Goal: Task Accomplishment & Management: Complete application form

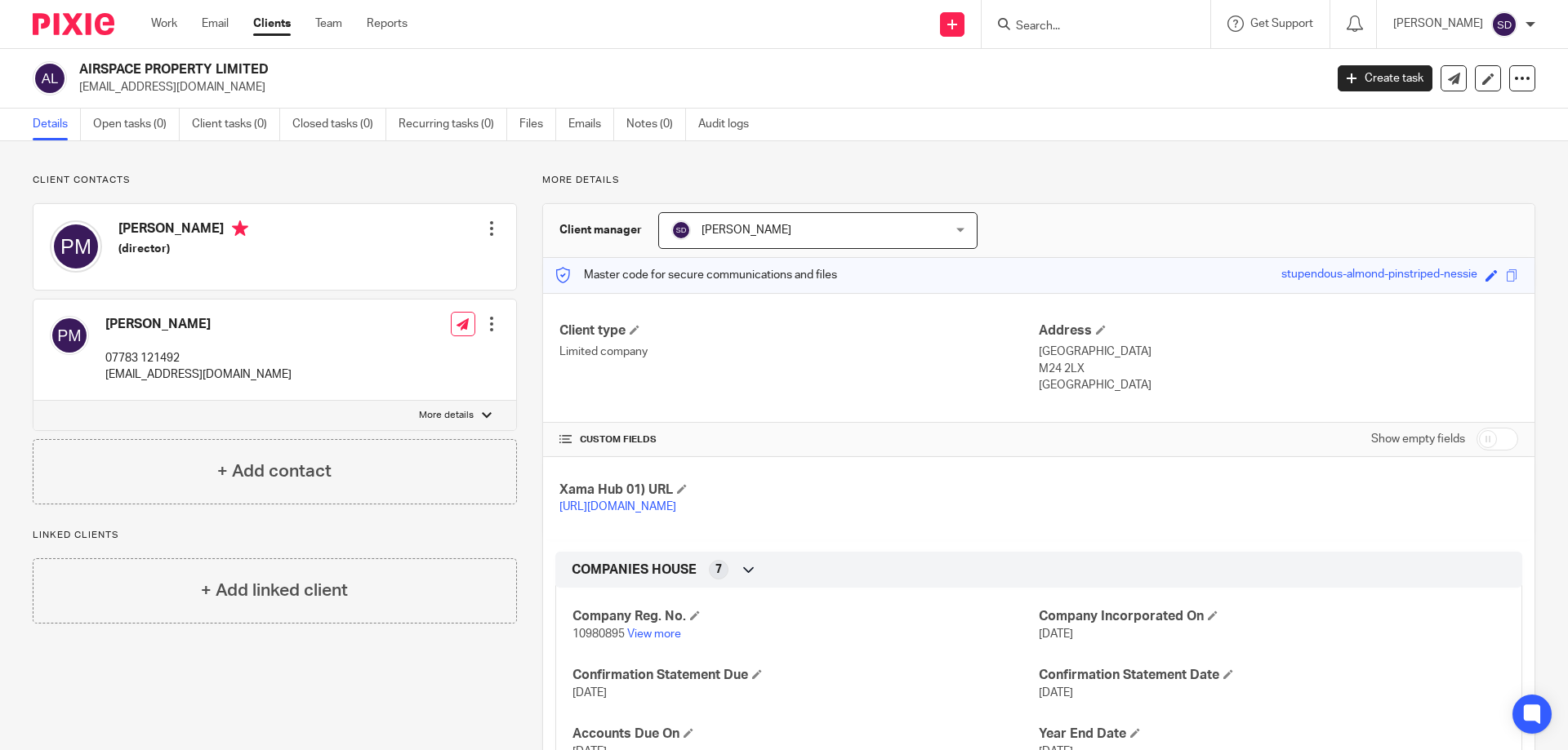
click at [1066, 32] on input "Search" at bounding box center [1087, 27] width 147 height 15
click at [394, 21] on link "Reports" at bounding box center [387, 23] width 41 height 16
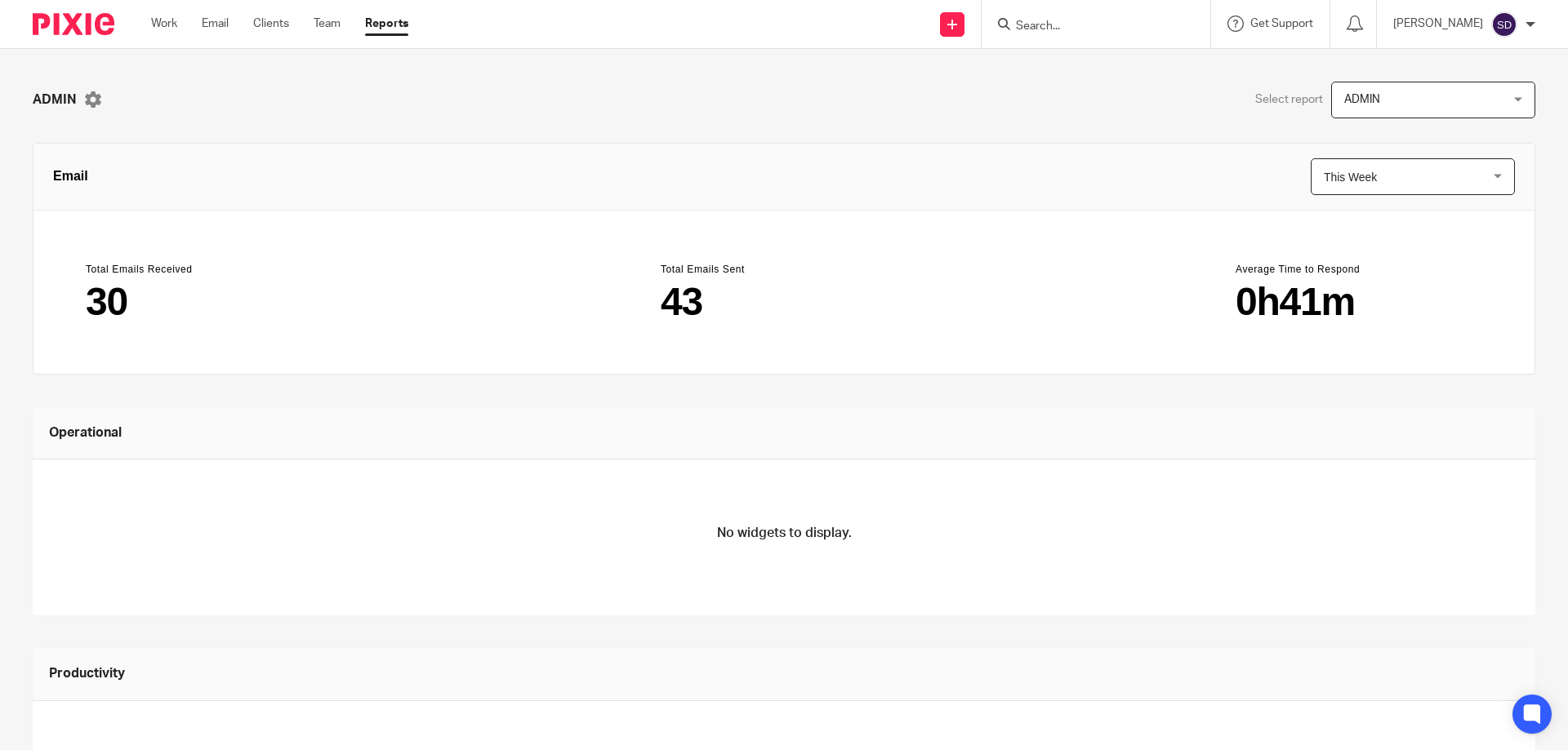
click at [1384, 88] on span "ADMIN" at bounding box center [1420, 100] width 152 height 34
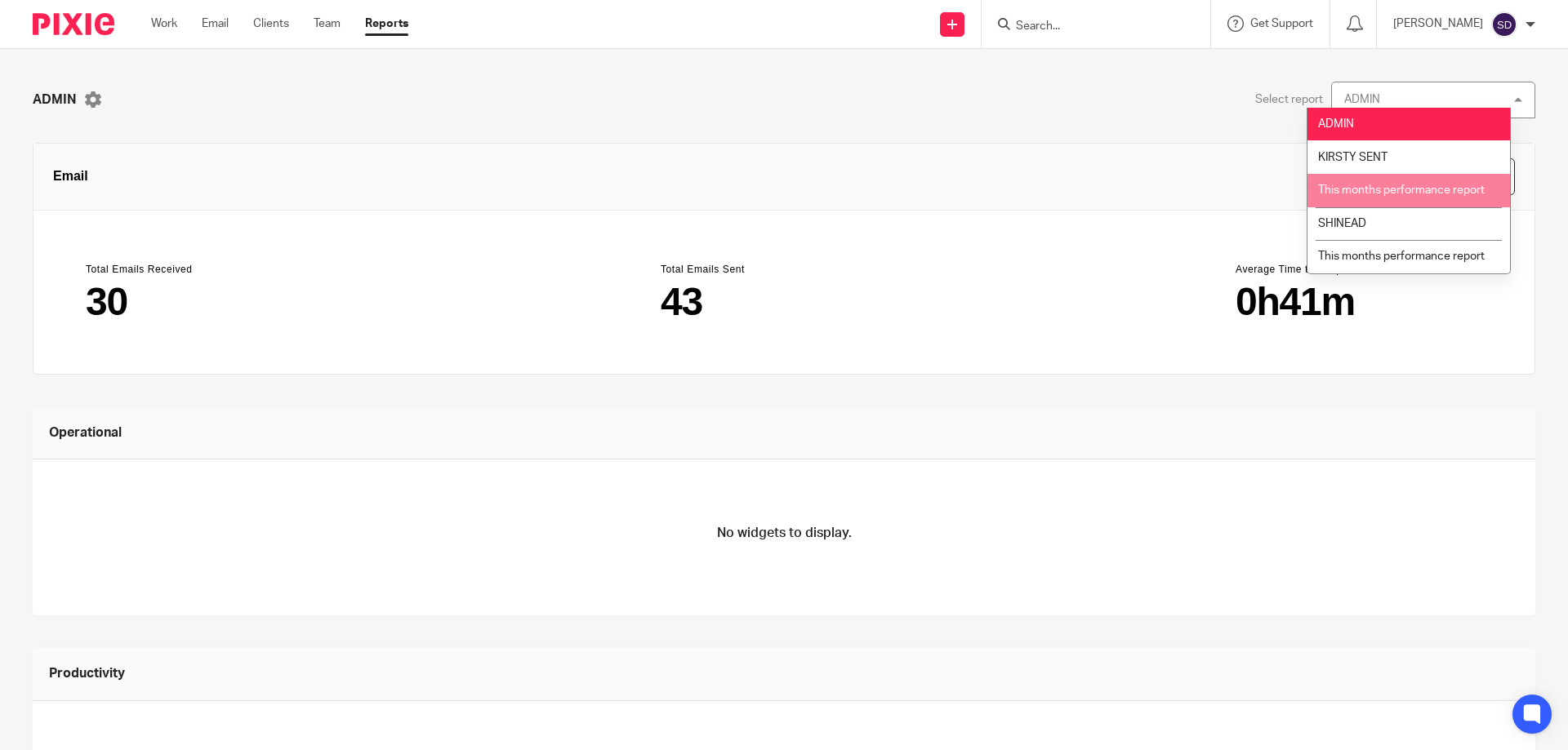
scroll to position [82, 0]
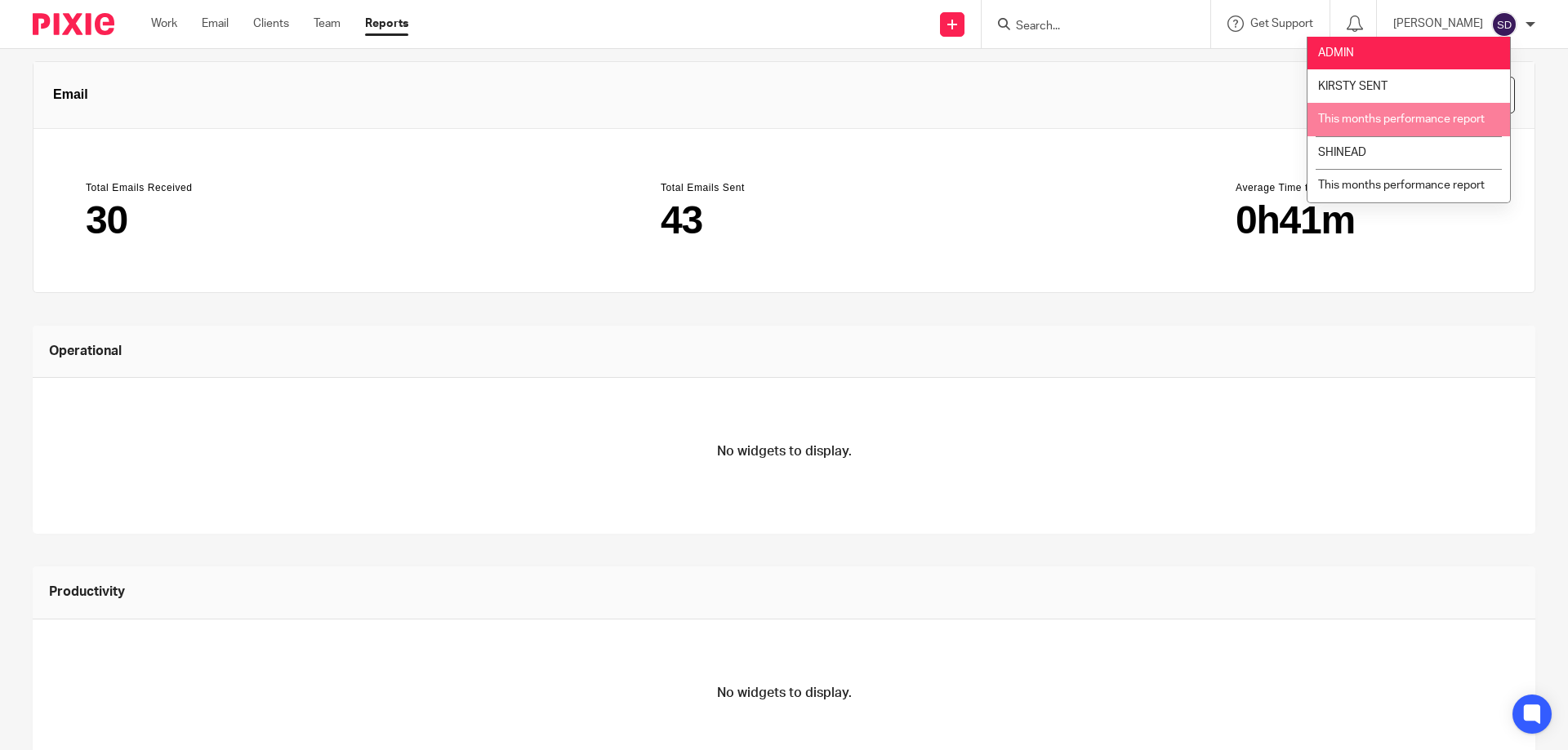
click at [1174, 85] on header "Email This Week This Week This Week This Month This Year this_week" at bounding box center [783, 95] width 1501 height 67
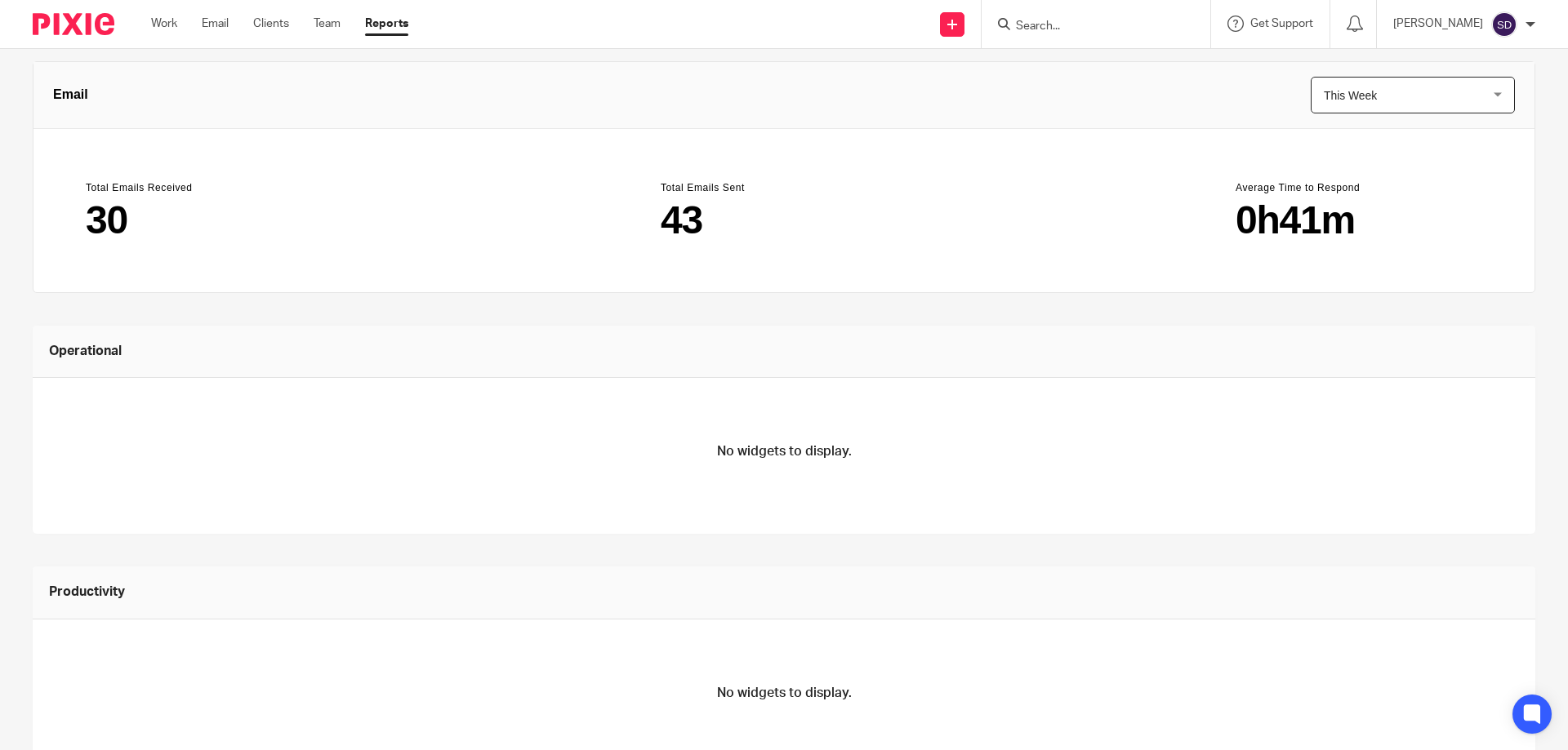
click at [1351, 93] on span "This Week" at bounding box center [1350, 96] width 53 height 13
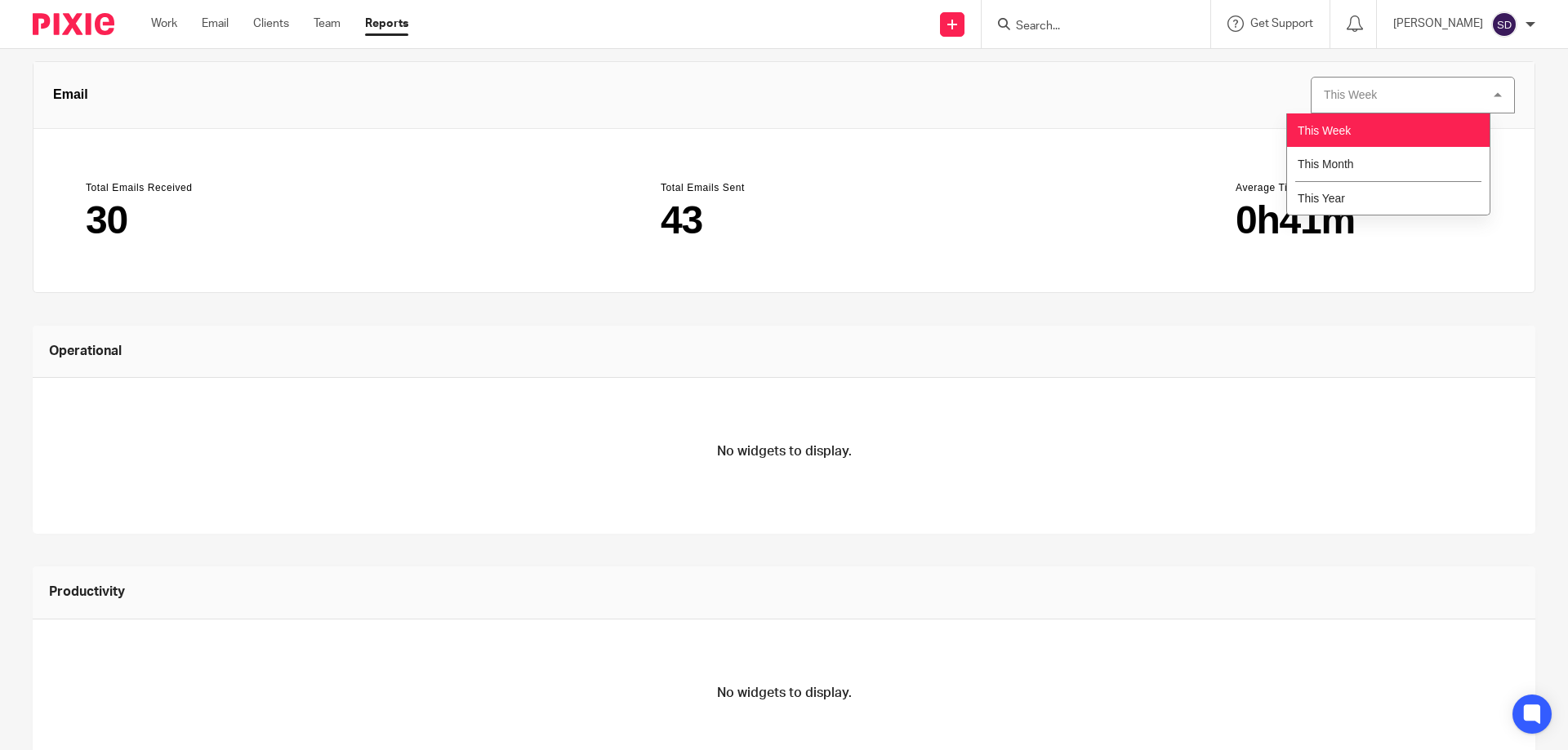
click at [1351, 93] on div "This Week" at bounding box center [1350, 95] width 53 height 13
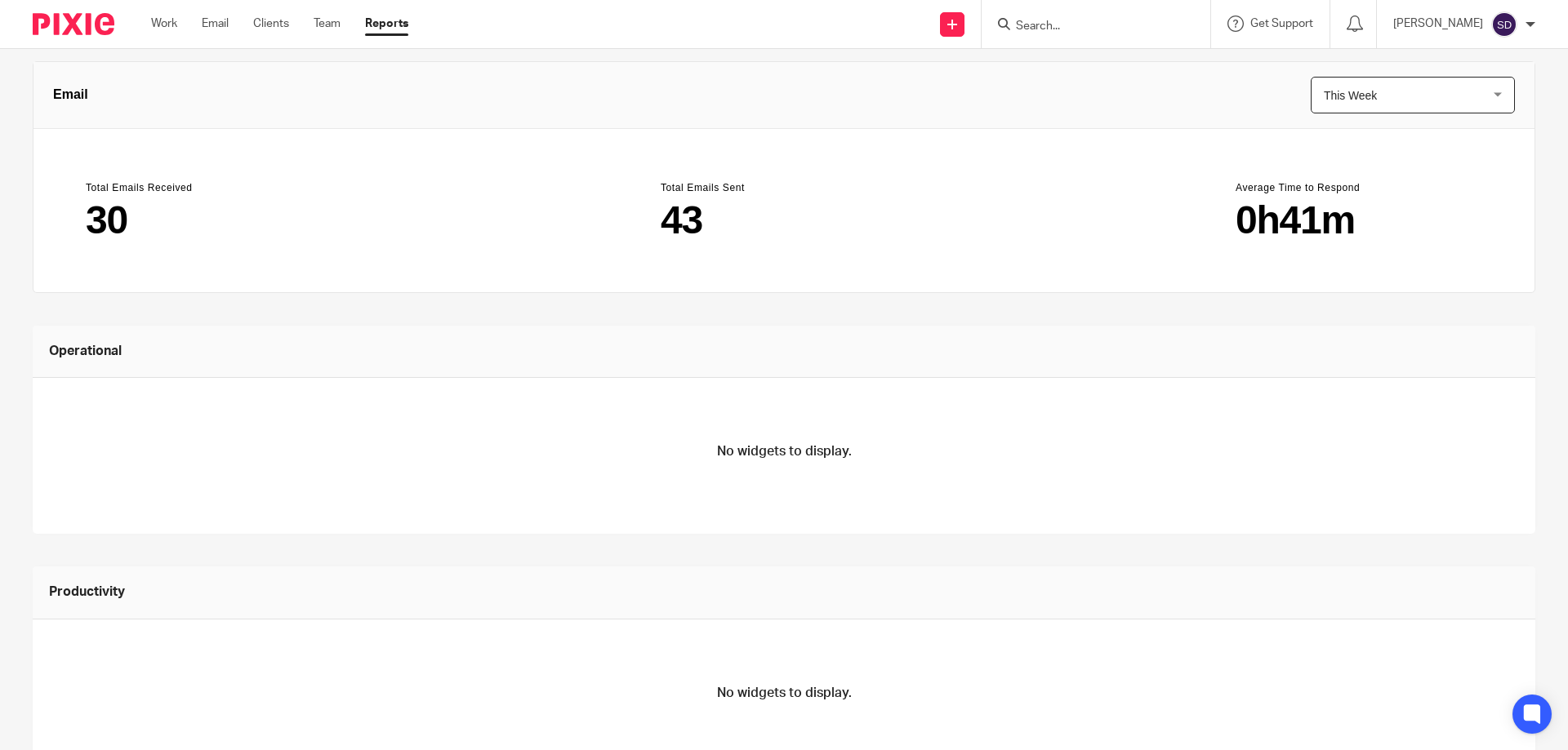
drag, startPoint x: 1186, startPoint y: 107, endPoint x: 1181, endPoint y: 130, distance: 23.5
click at [1186, 109] on header "Email This Week This Week This Week This Month This Year this_week" at bounding box center [783, 95] width 1501 height 67
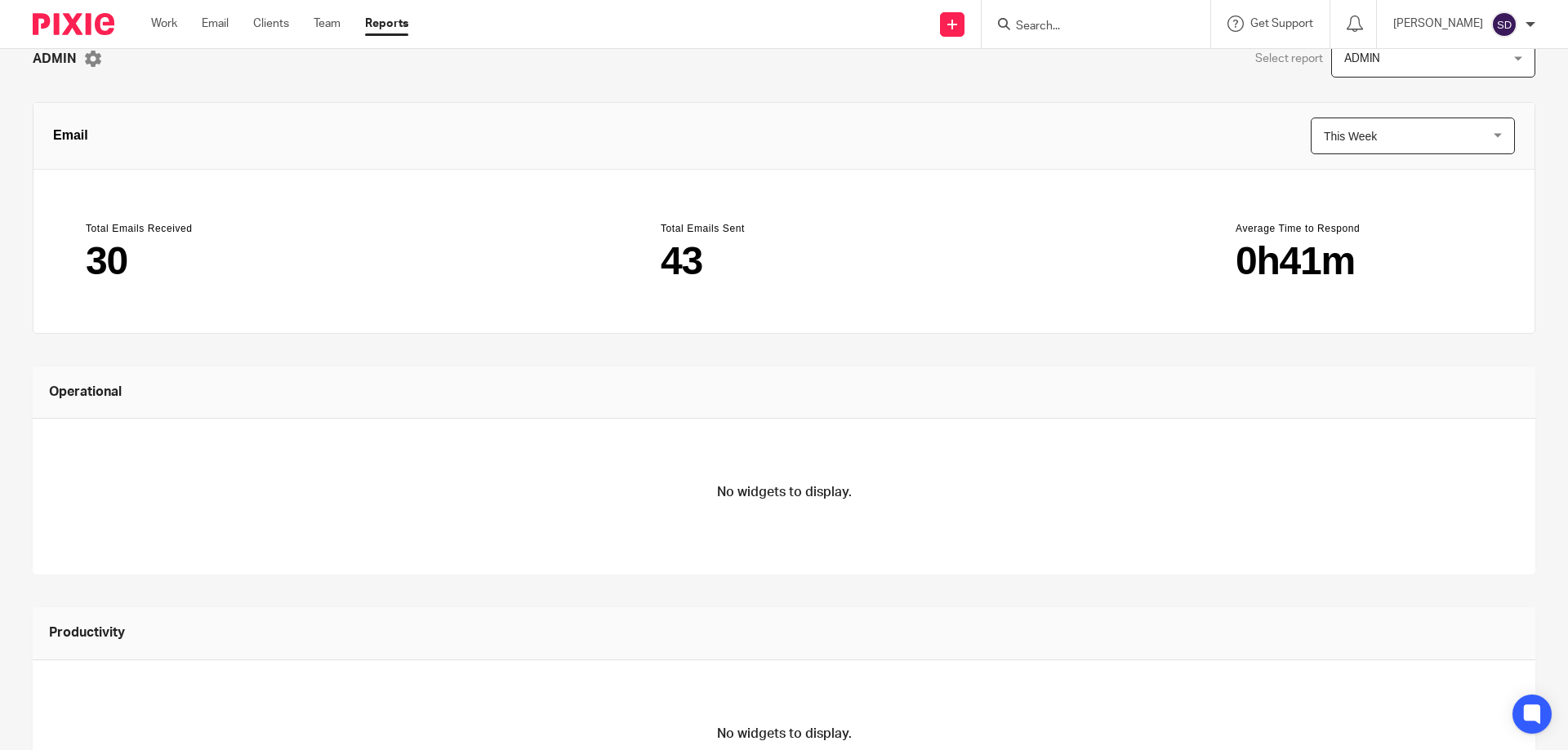
scroll to position [0, 0]
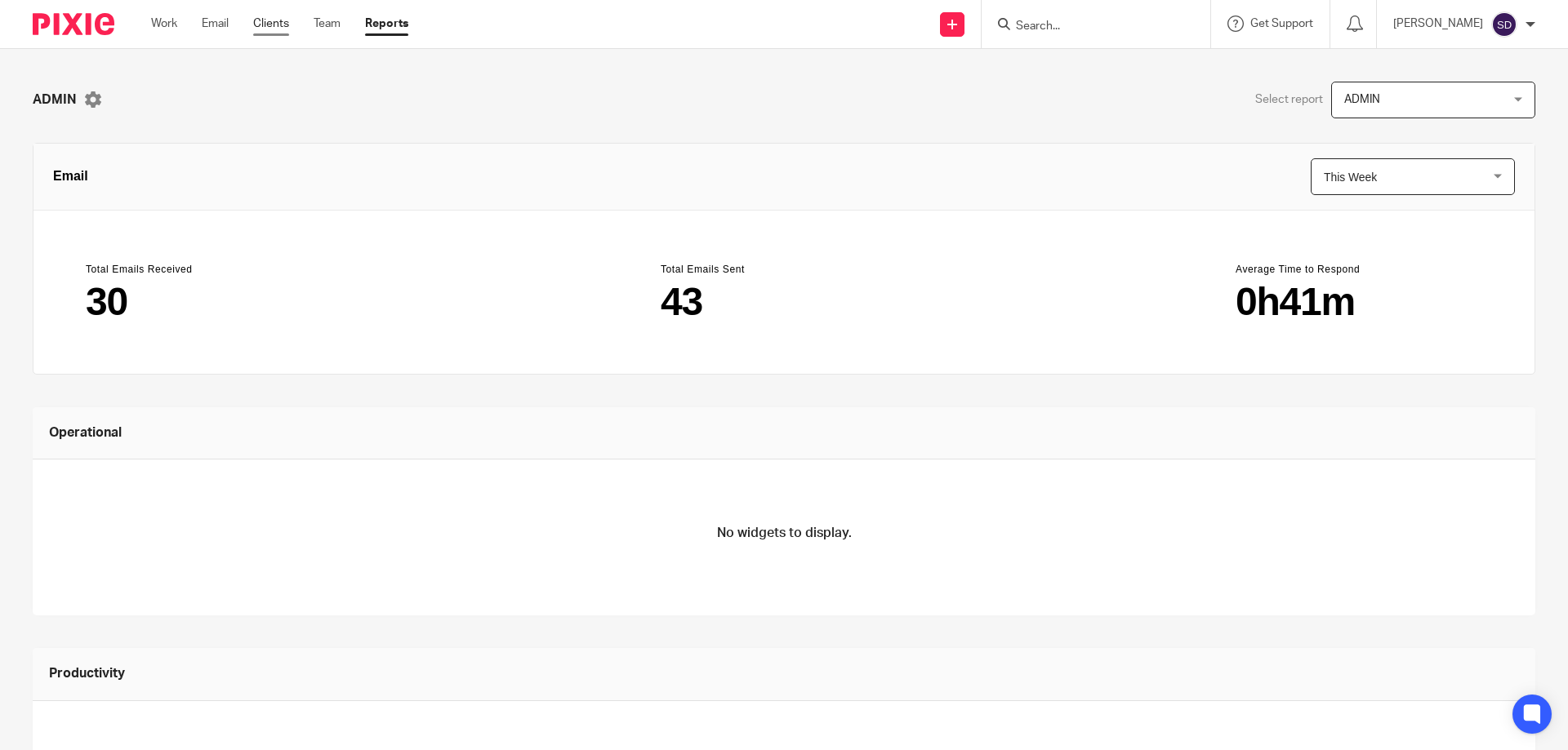
click at [271, 32] on link "Clients" at bounding box center [271, 23] width 36 height 16
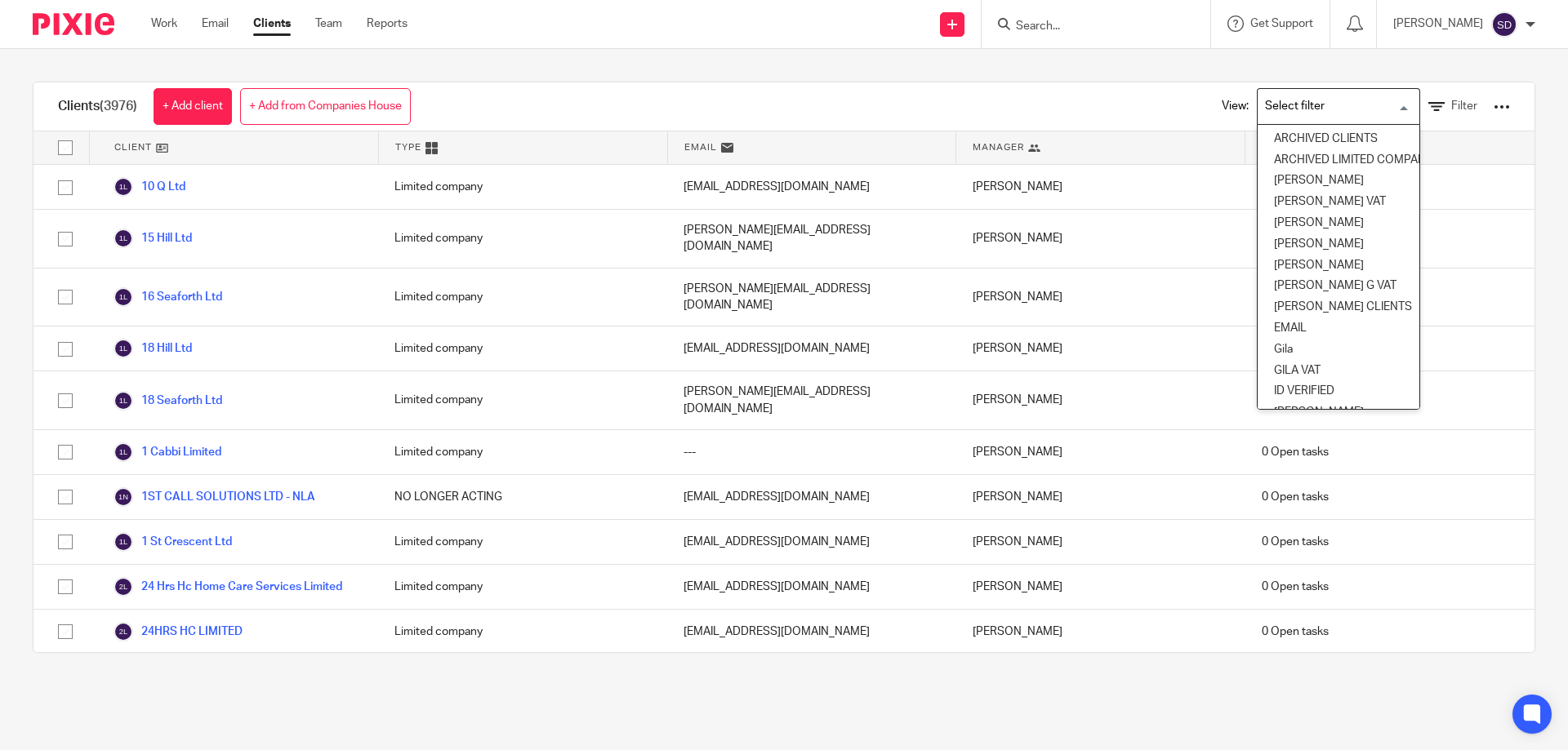
click at [1385, 114] on input "Search for option" at bounding box center [1334, 106] width 151 height 28
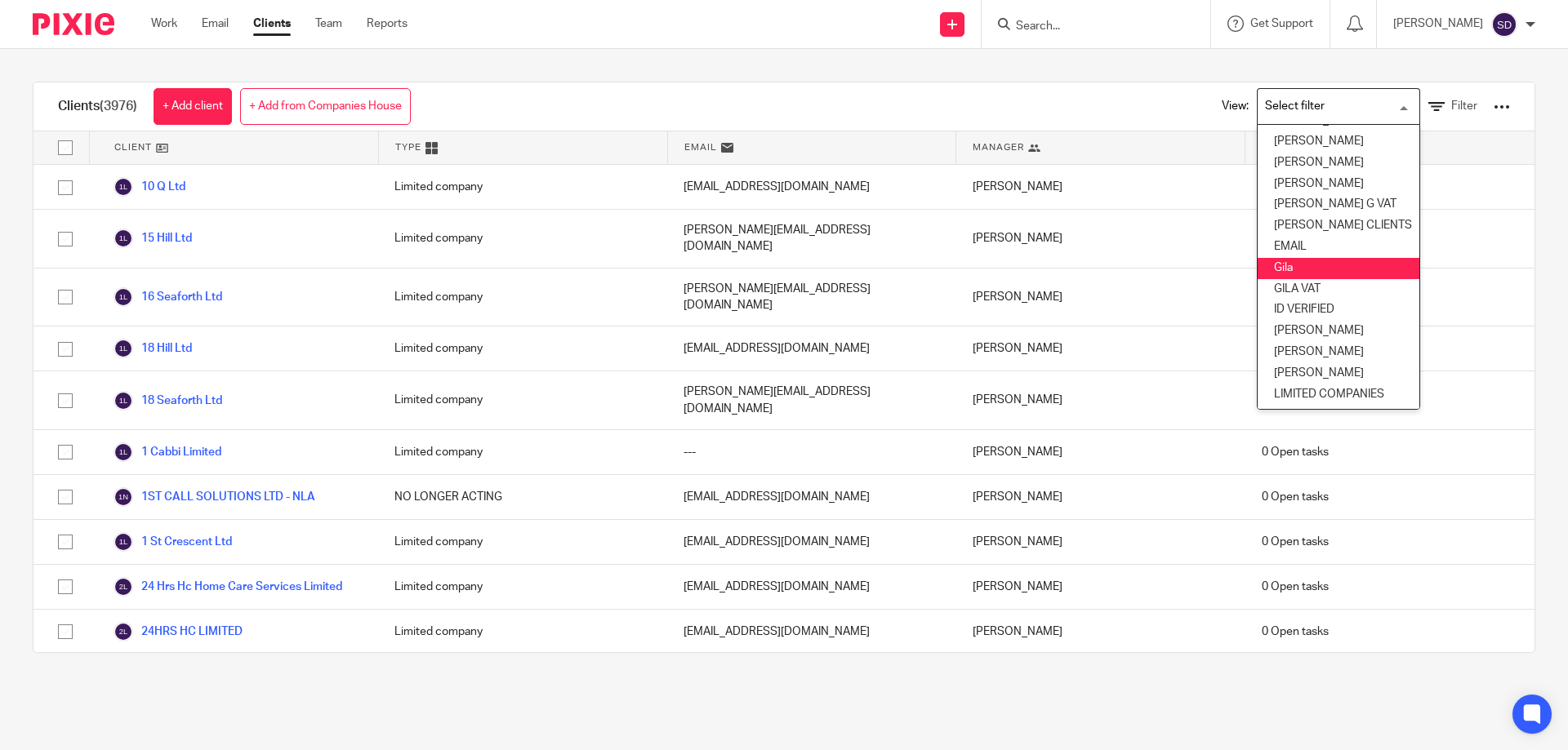
scroll to position [157, 0]
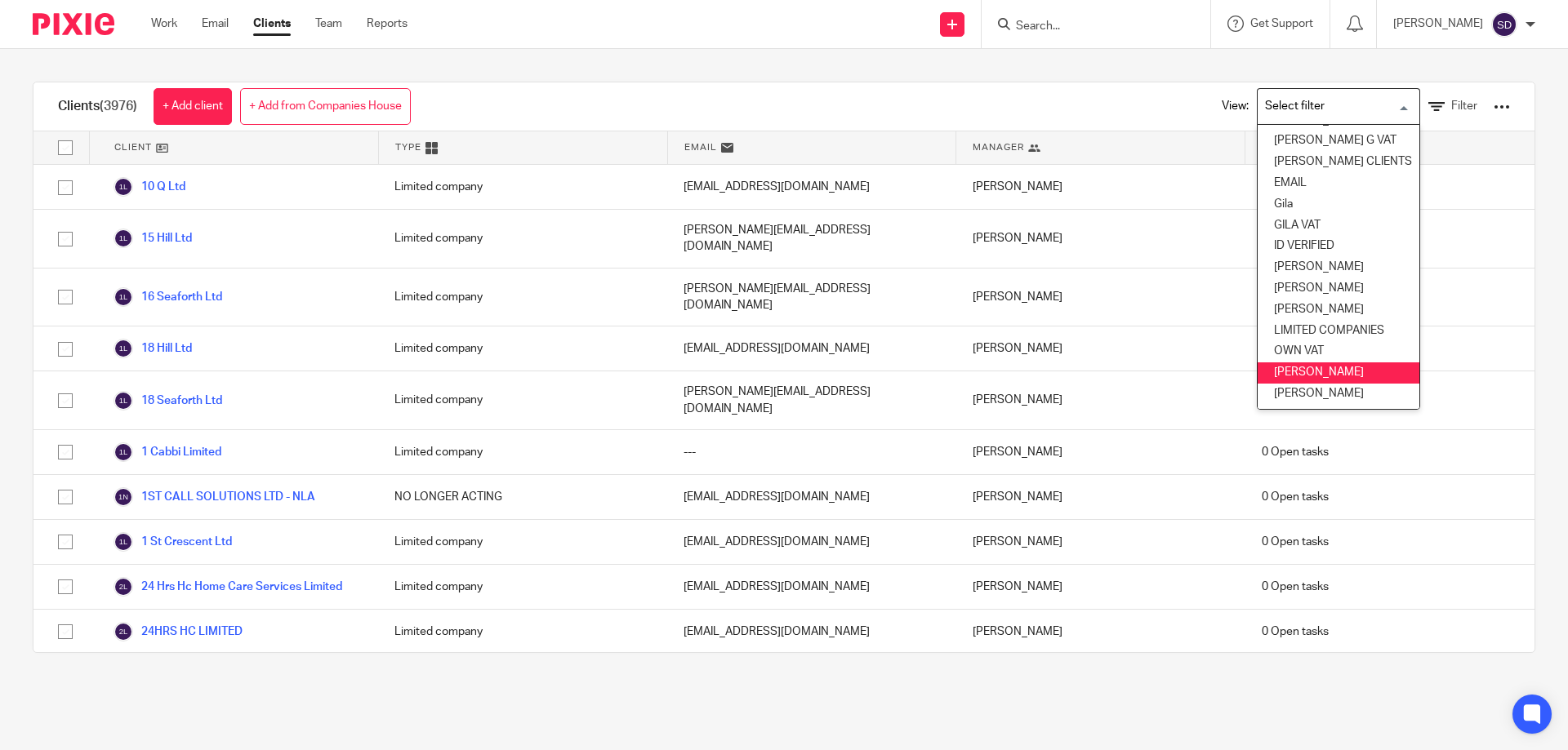
click at [1323, 362] on li "Sophie" at bounding box center [1338, 373] width 162 height 21
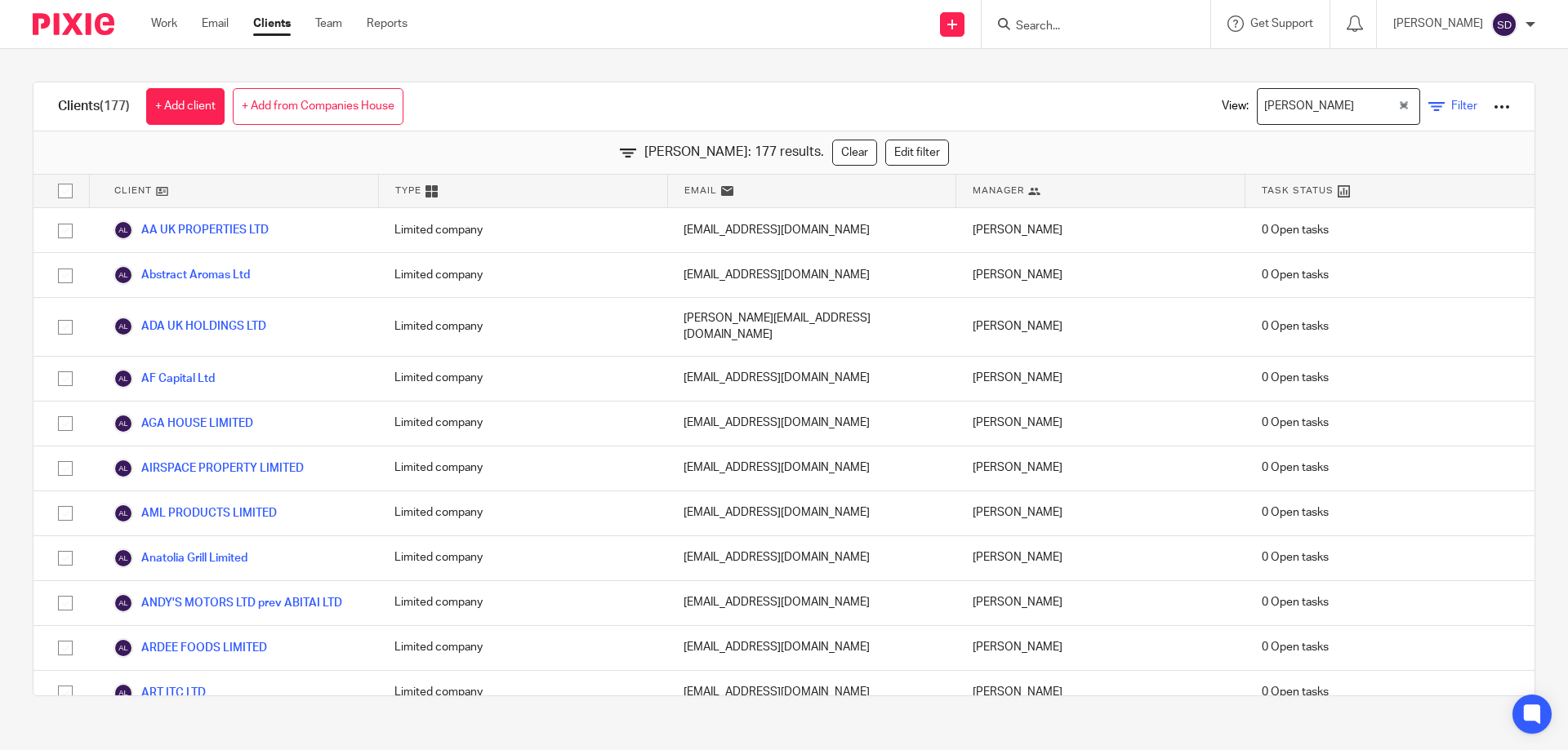
click at [1428, 99] on link "Filter" at bounding box center [1452, 106] width 49 height 17
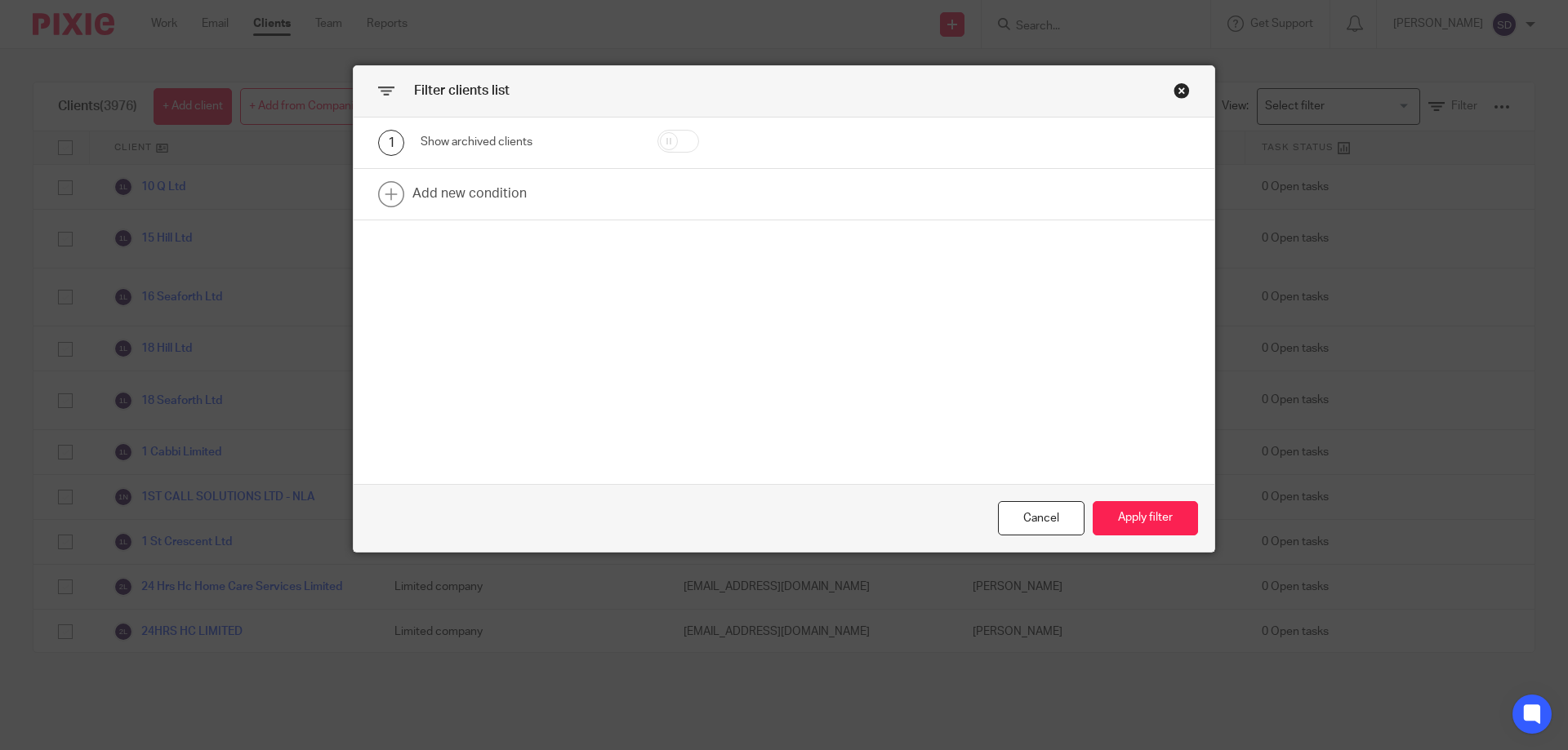
click at [1174, 92] on div "Close this dialog window" at bounding box center [1181, 90] width 16 height 16
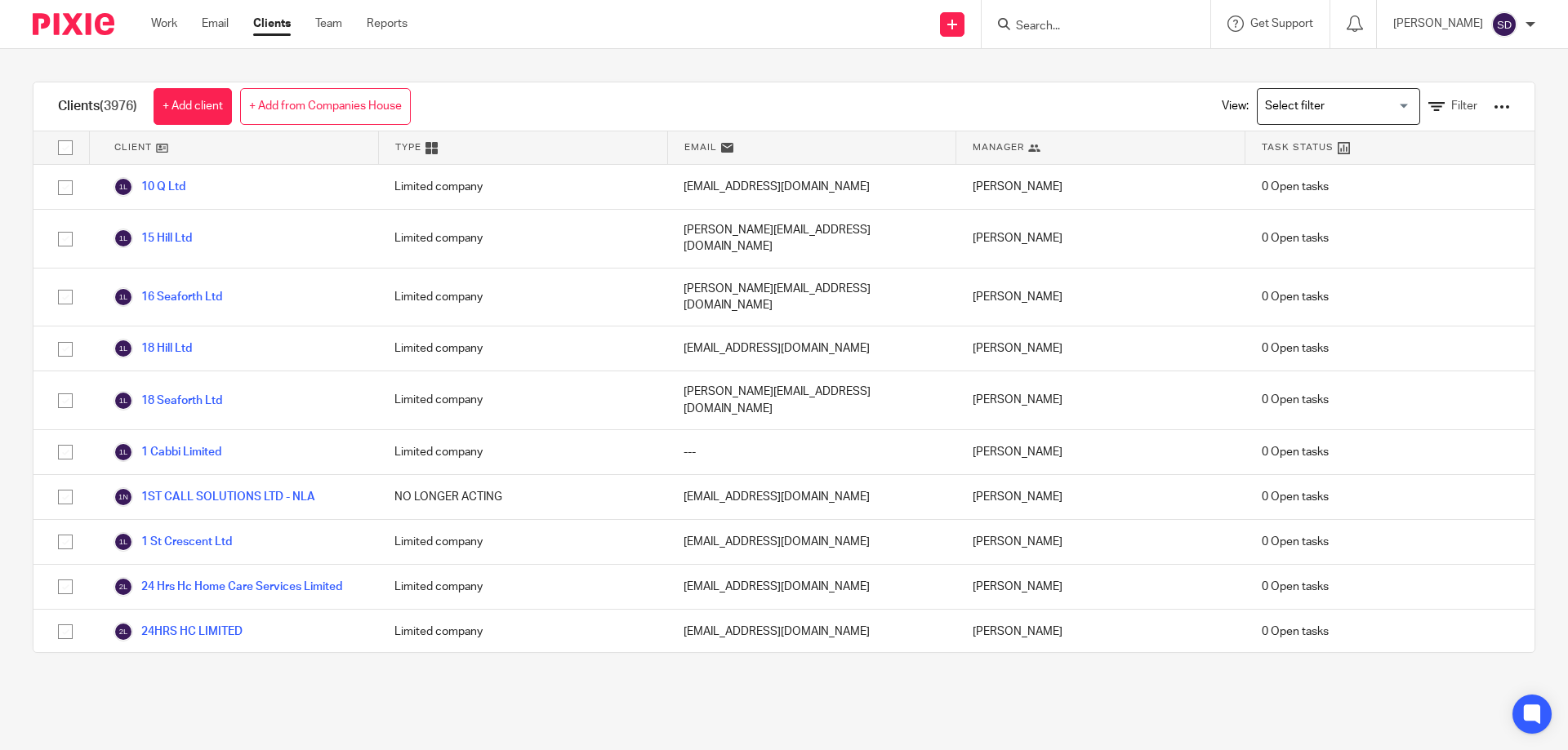
click at [1285, 110] on input "Search for option" at bounding box center [1334, 106] width 151 height 28
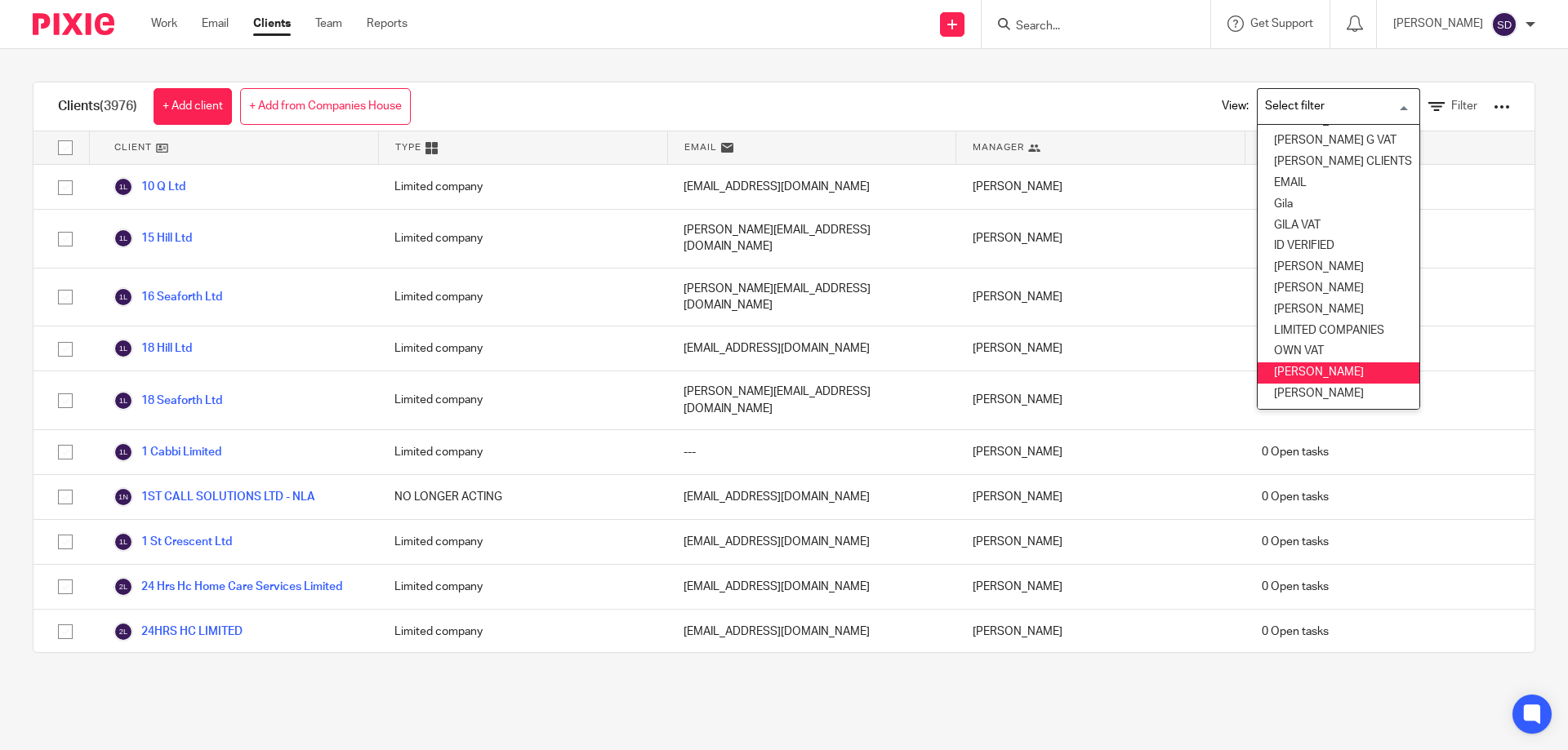
click at [1309, 362] on li "Sophie" at bounding box center [1338, 373] width 162 height 21
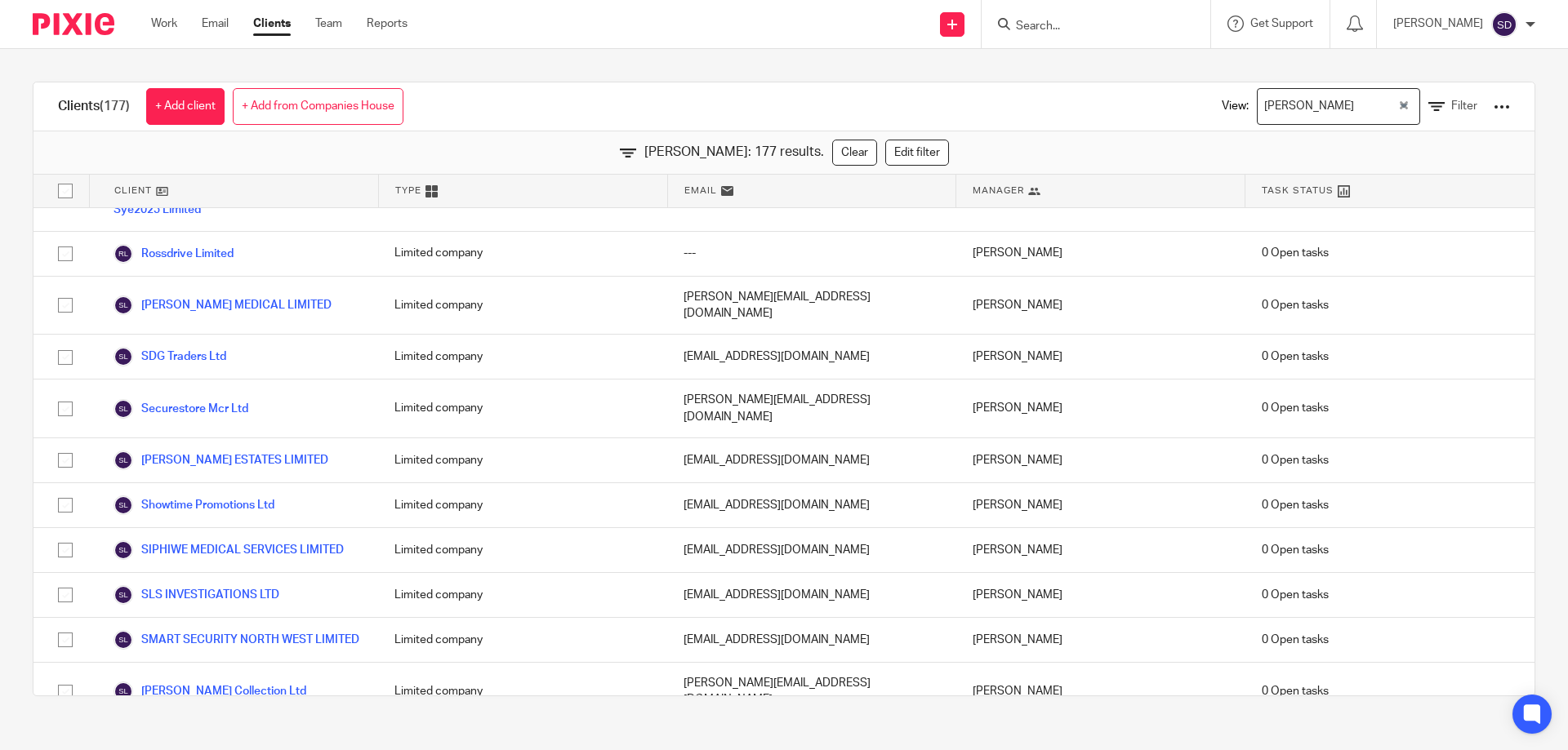
scroll to position [6859, 0]
click at [1493, 101] on div at bounding box center [1501, 106] width 16 height 16
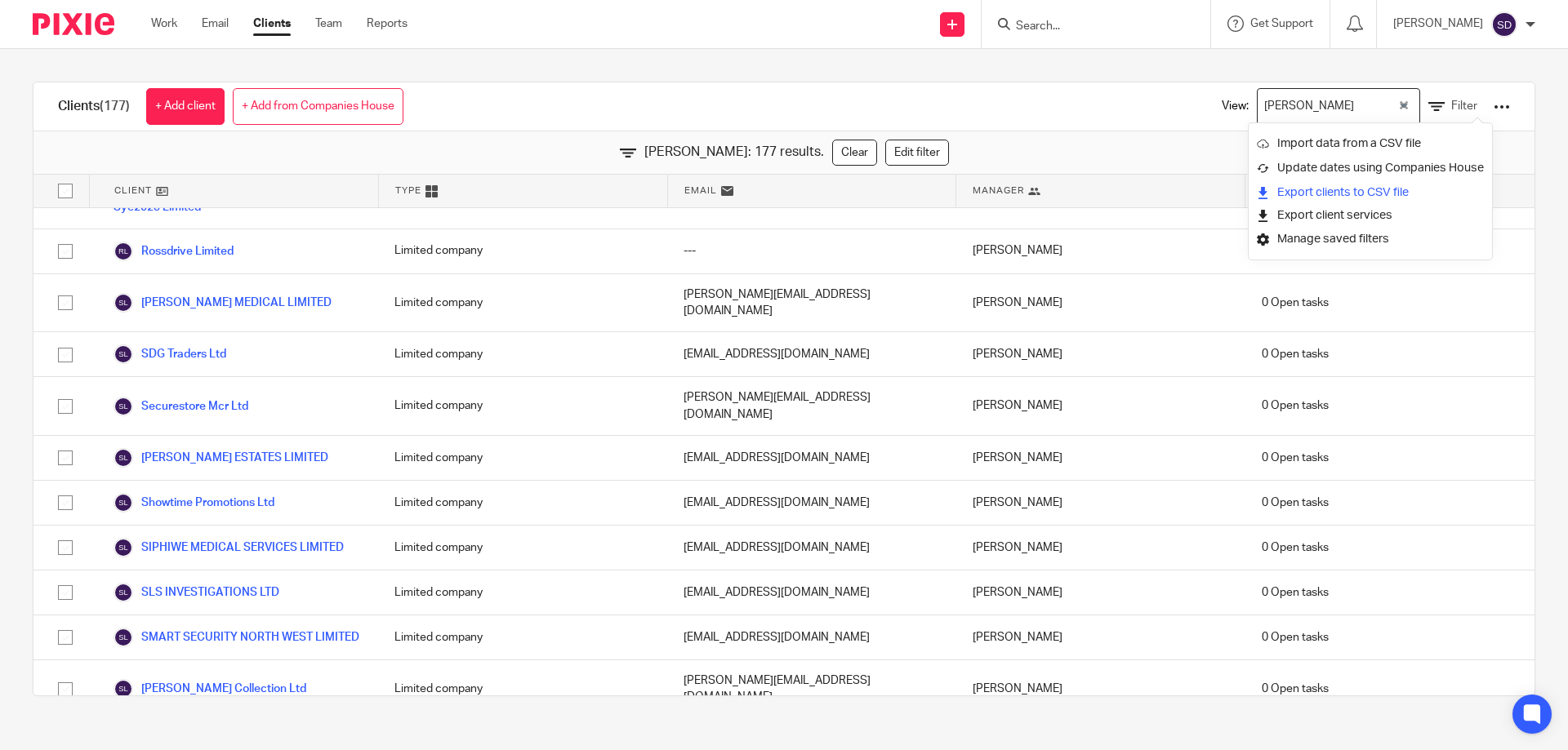
click at [1465, 189] on link "Export clients to CSV file" at bounding box center [1369, 192] width 227 height 25
click at [1362, 31] on icon at bounding box center [1354, 23] width 16 height 16
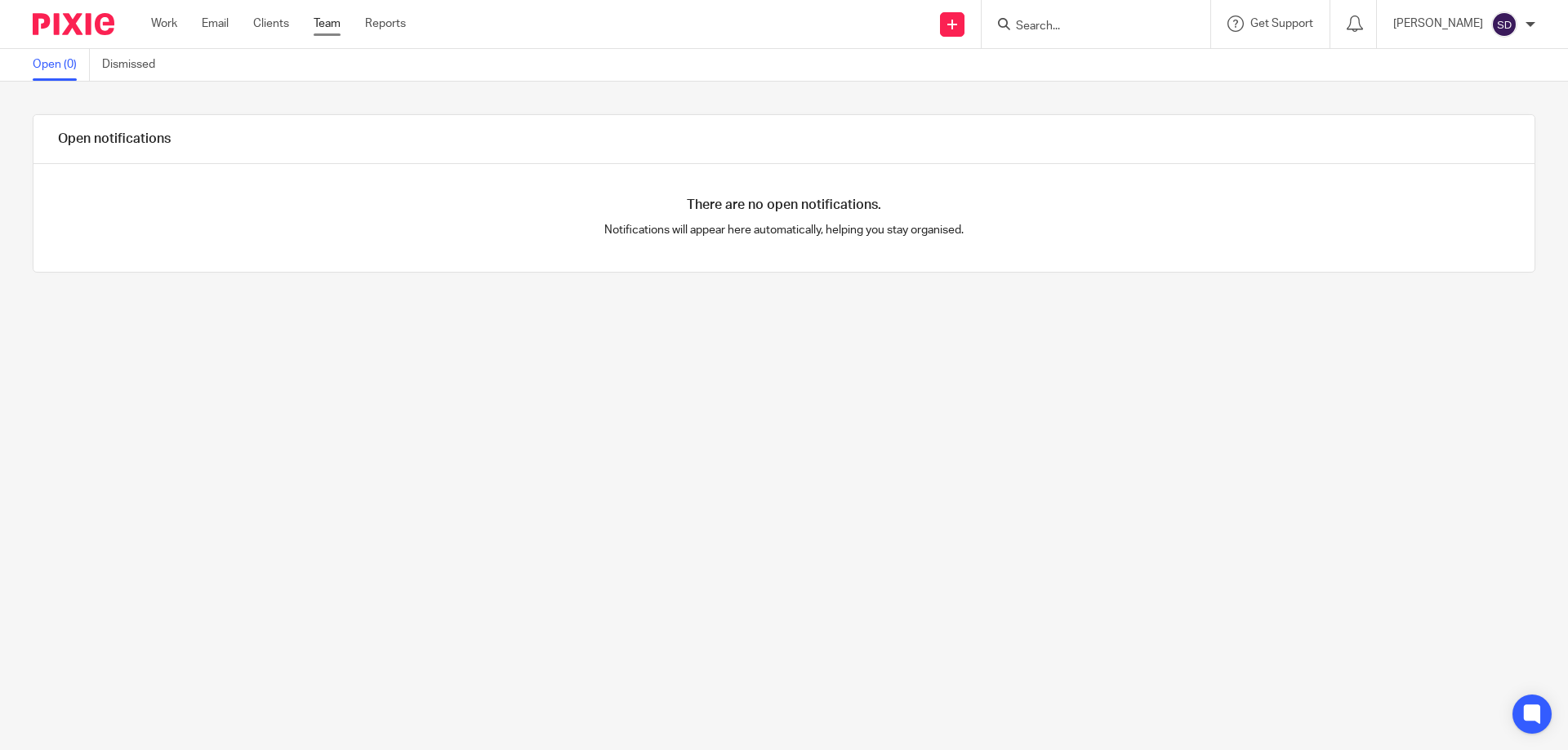
click at [327, 26] on link "Team" at bounding box center [327, 23] width 27 height 16
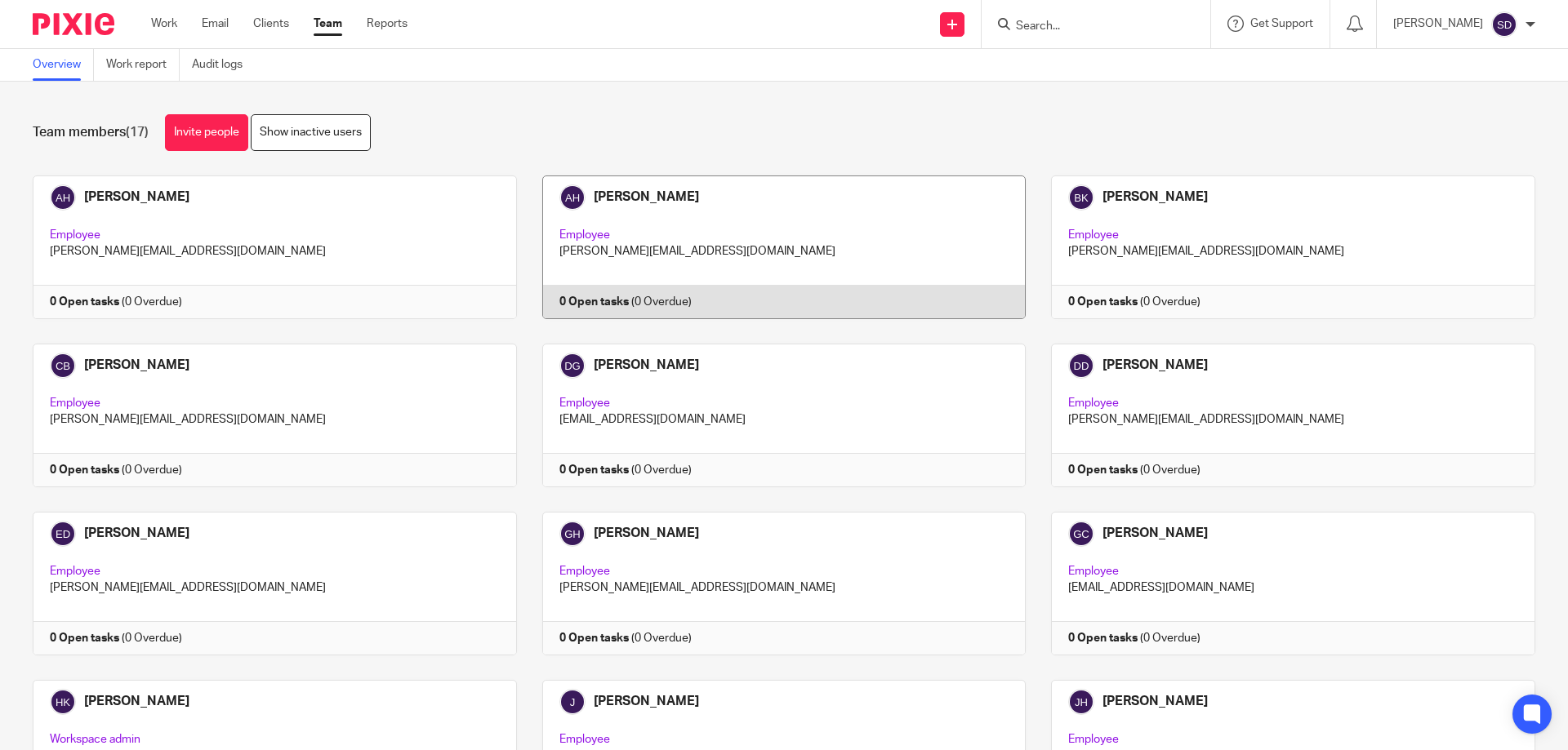
click at [625, 233] on link at bounding box center [771, 247] width 509 height 144
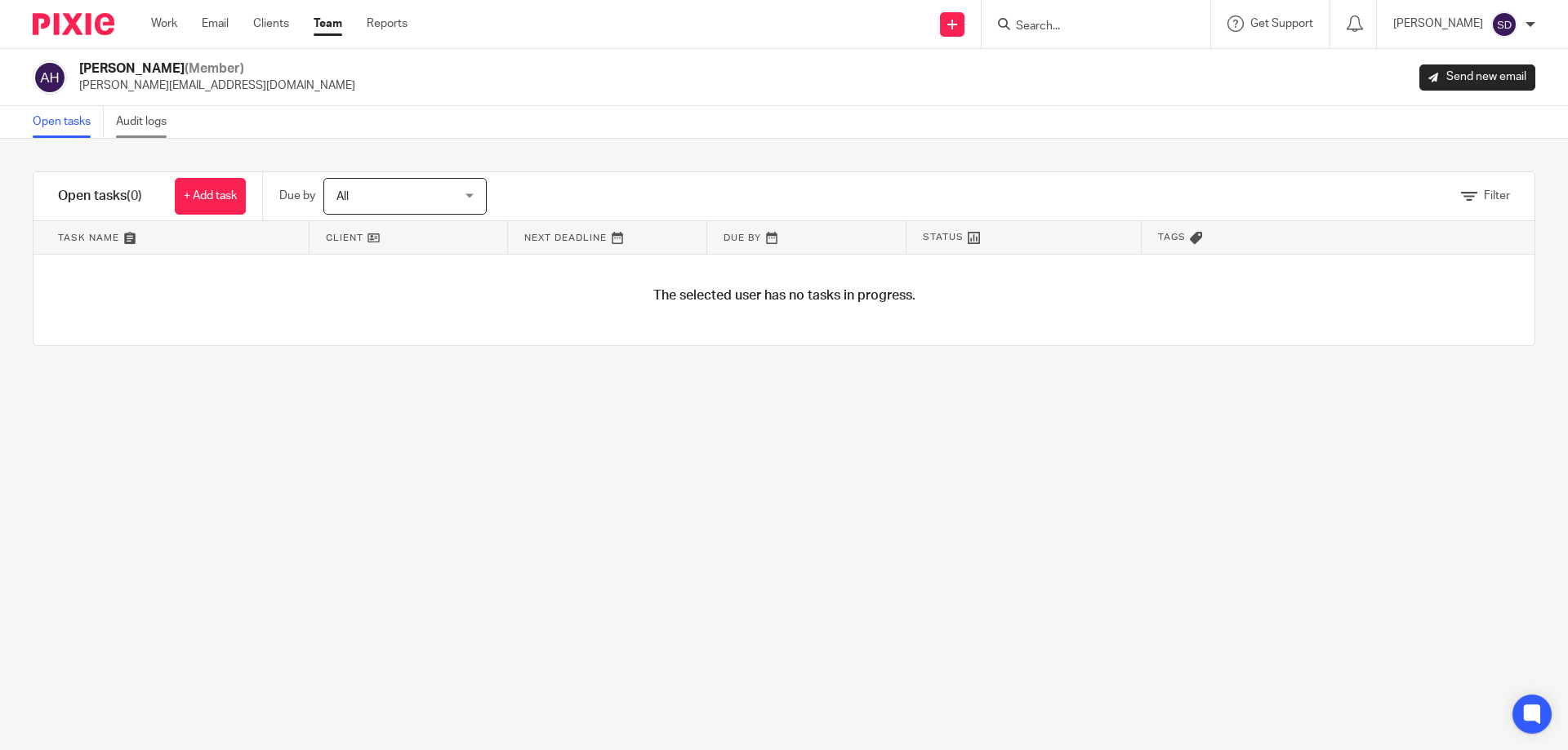
click at [135, 131] on link "Audit logs" at bounding box center [147, 122] width 63 height 32
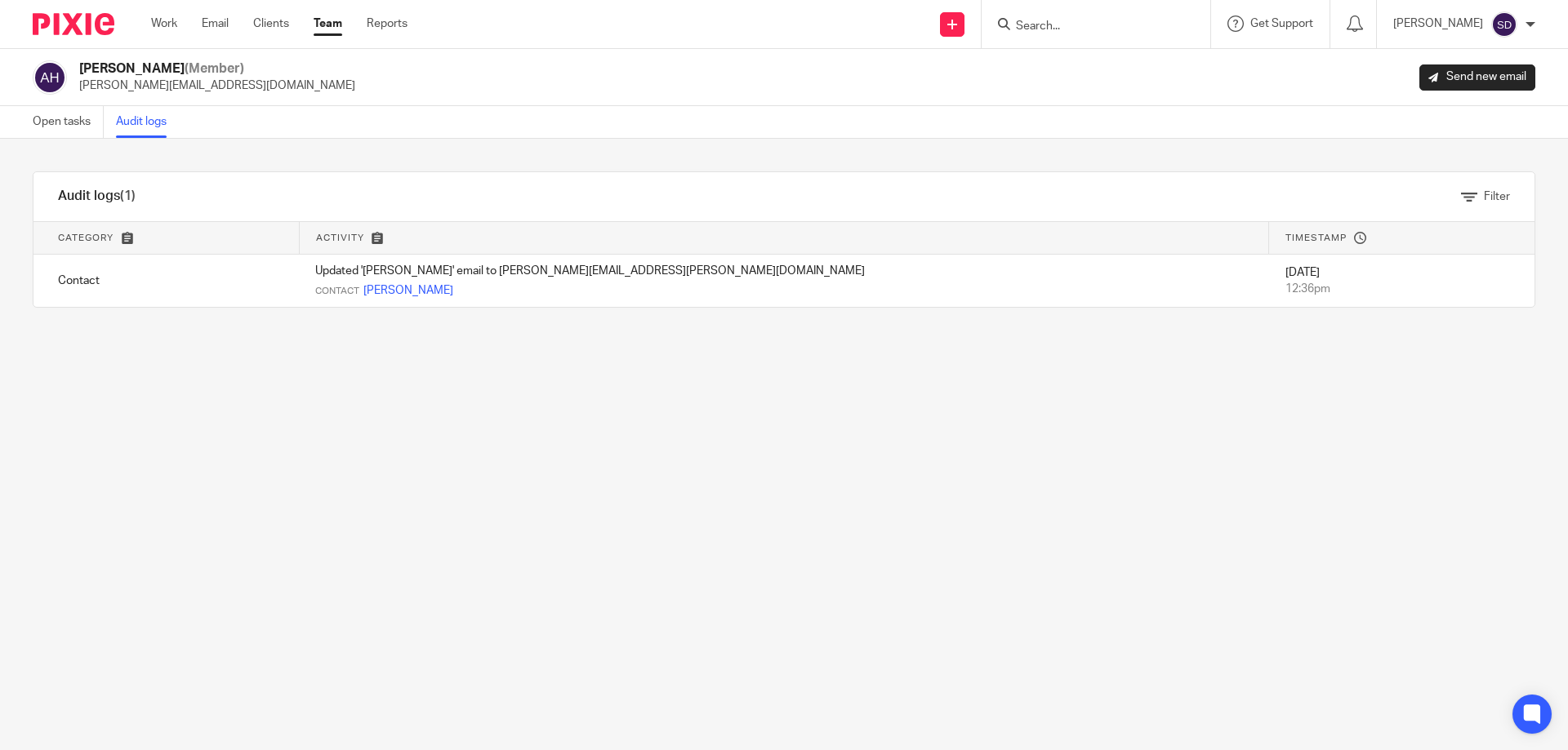
click at [23, 119] on div "Open tasks Audit logs" at bounding box center [103, 122] width 208 height 32
click at [43, 129] on link "Open tasks" at bounding box center [67, 122] width 71 height 32
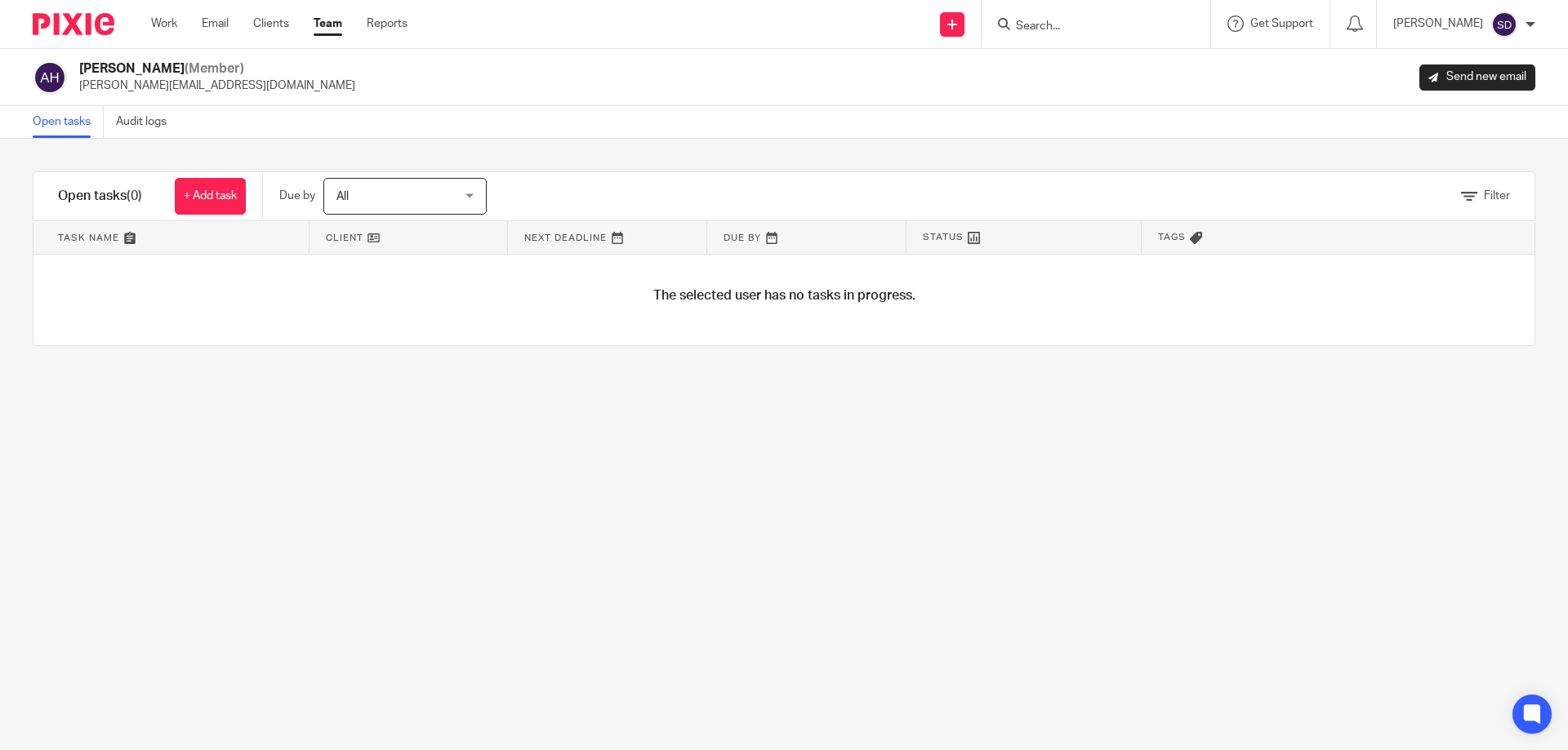
click at [463, 204] on div "All All" at bounding box center [405, 196] width 163 height 37
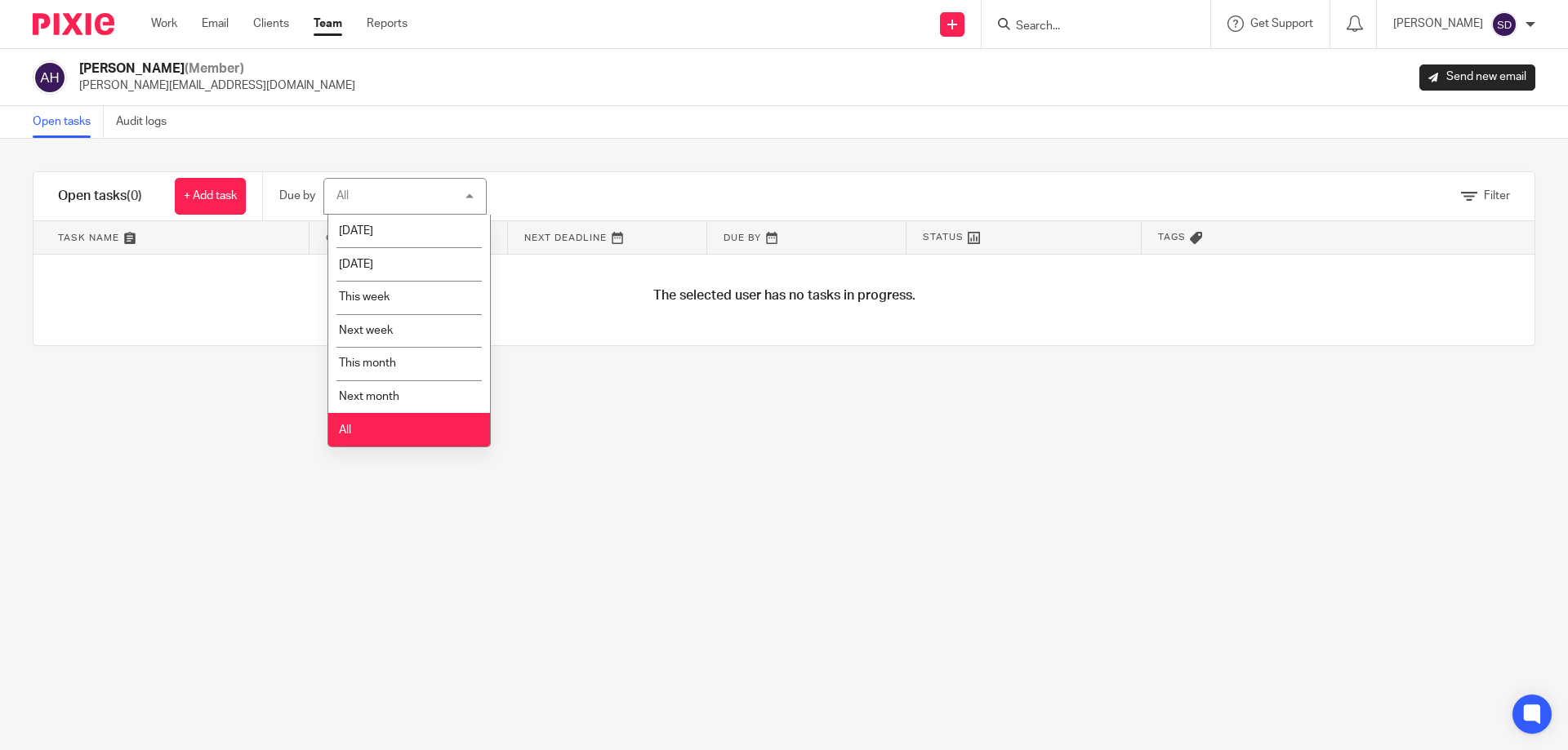
click at [463, 204] on div "All All" at bounding box center [405, 196] width 163 height 37
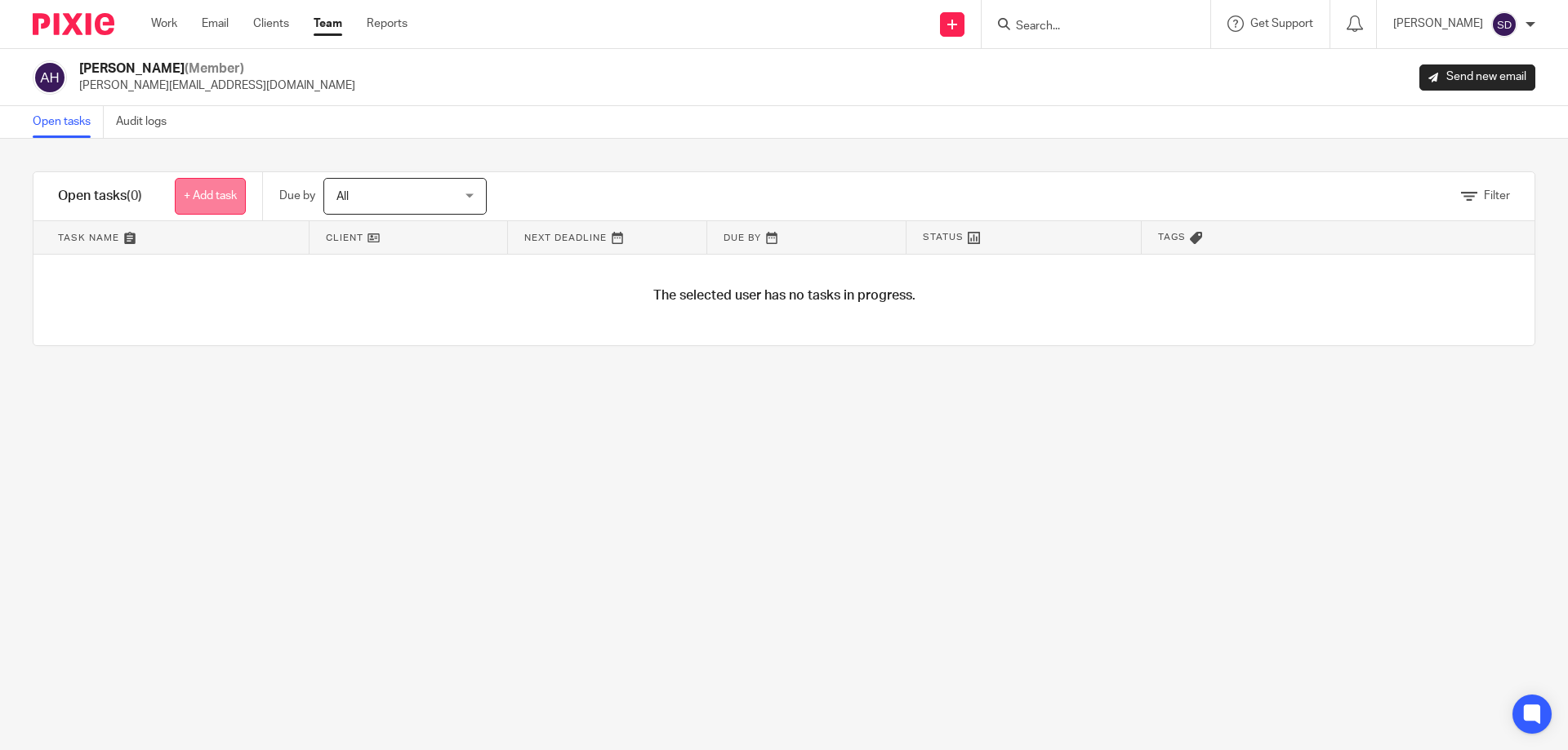
click at [221, 197] on link "+ Add task" at bounding box center [210, 196] width 71 height 37
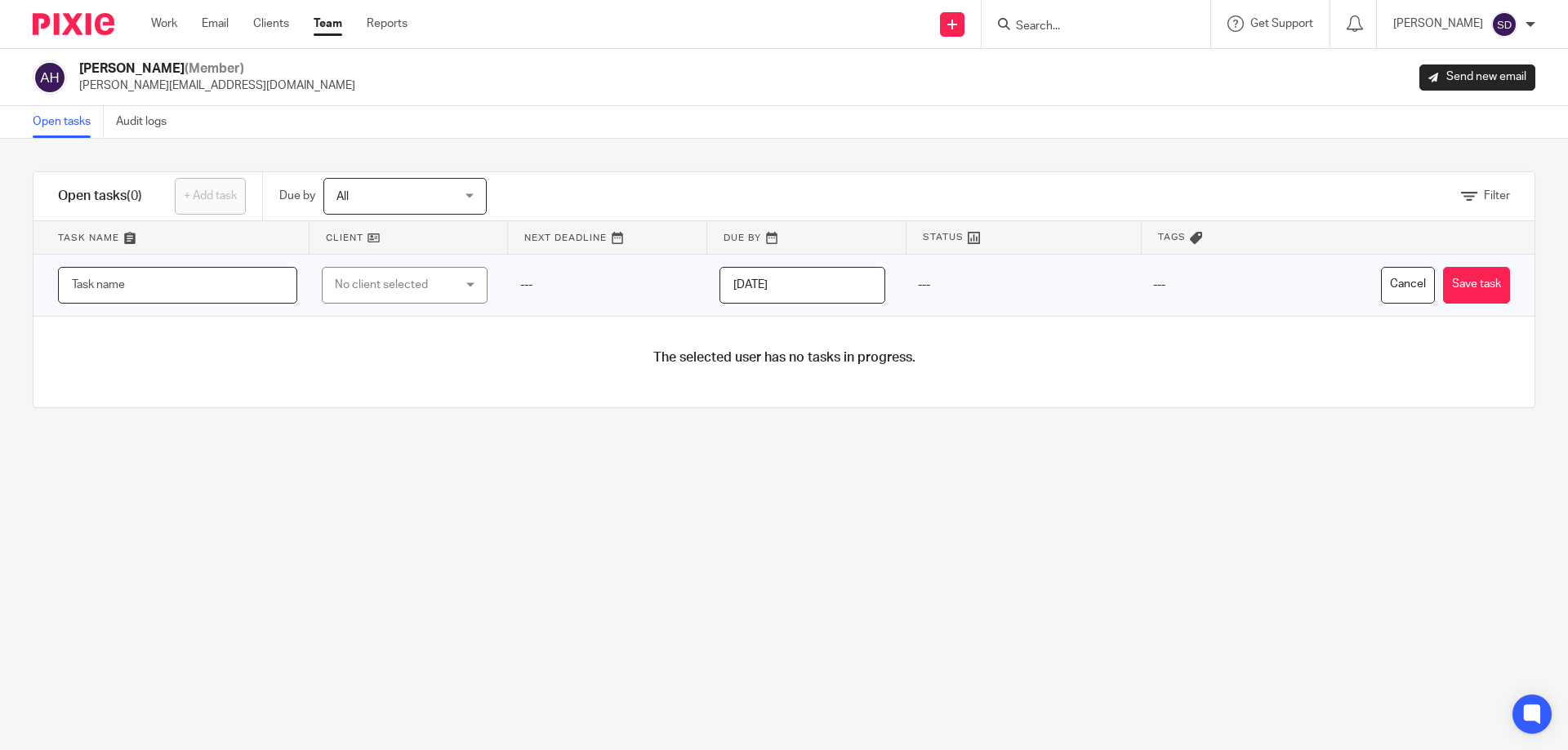
click at [243, 286] on input "text" at bounding box center [177, 285] width 239 height 37
click at [413, 277] on div "No client selected" at bounding box center [395, 284] width 121 height 34
click at [445, 284] on div "No client selected" at bounding box center [404, 285] width 166 height 37
click at [592, 283] on div "---" at bounding box center [602, 285] width 198 height 62
click at [797, 289] on input "2025-09-22" at bounding box center [802, 285] width 166 height 37
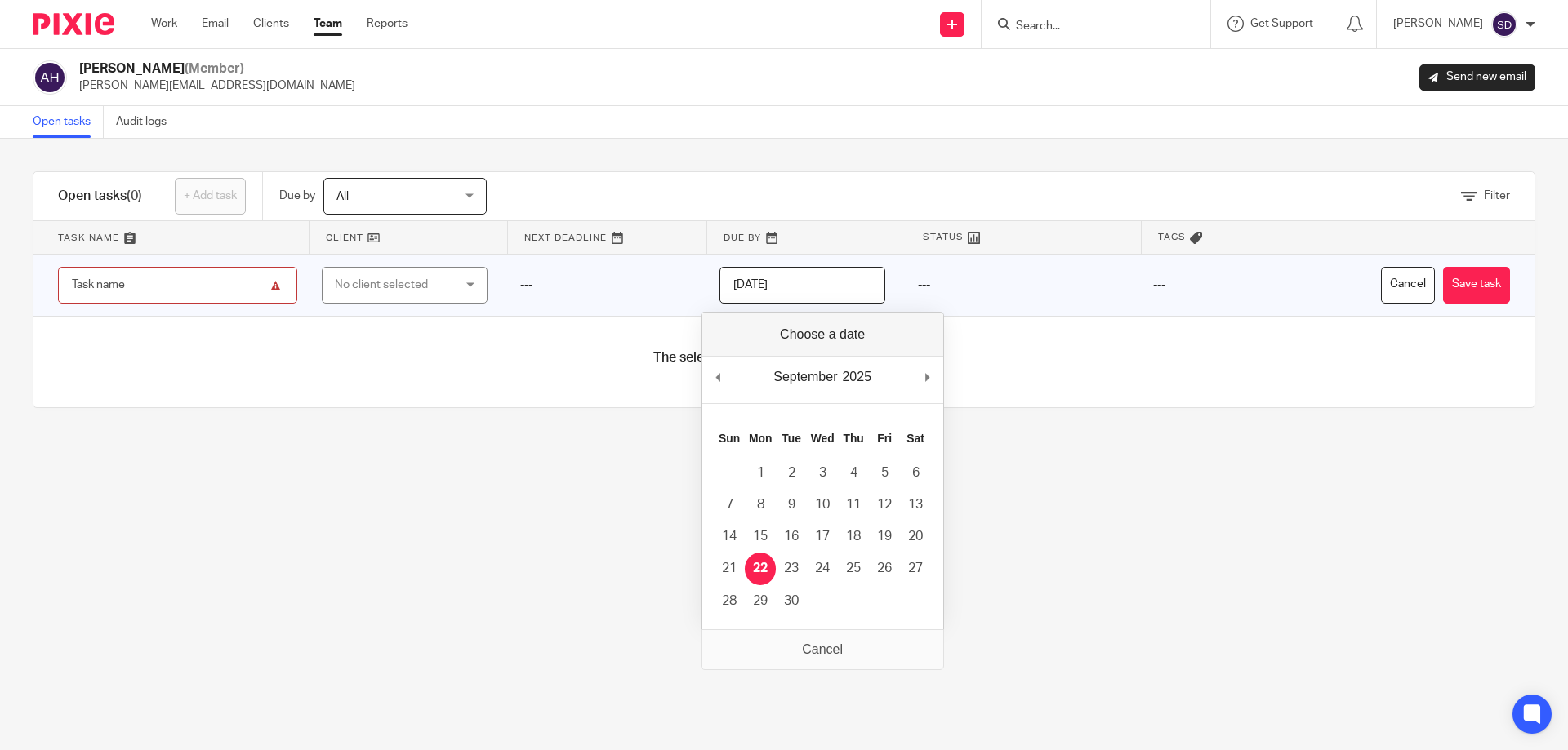
click at [813, 287] on input "2025-09-22" at bounding box center [802, 285] width 166 height 37
click at [636, 130] on div "Open tasks Audit logs" at bounding box center [784, 122] width 1568 height 32
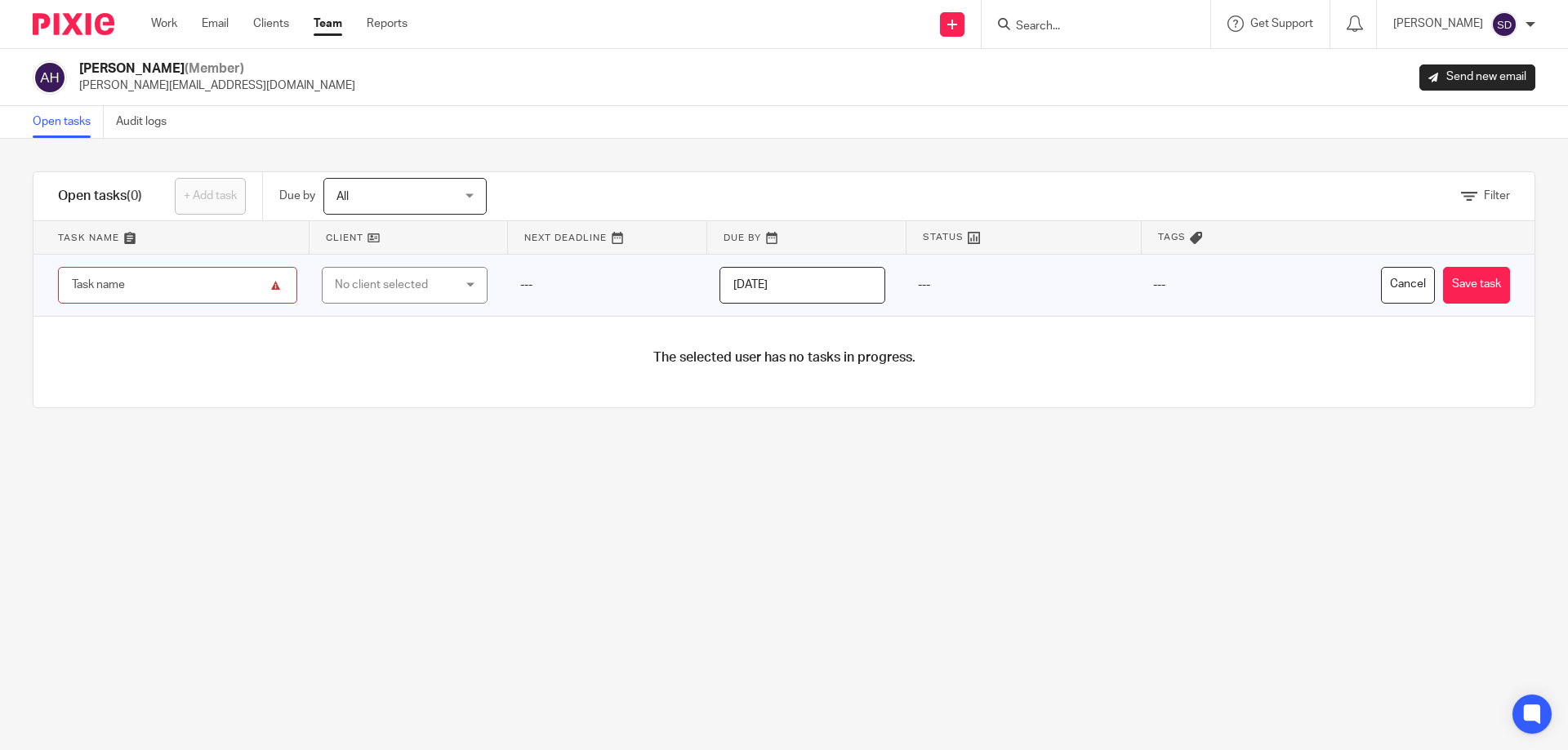
click at [121, 297] on input "text" at bounding box center [177, 285] width 239 height 37
click at [1380, 291] on button "Cancel" at bounding box center [1407, 285] width 54 height 37
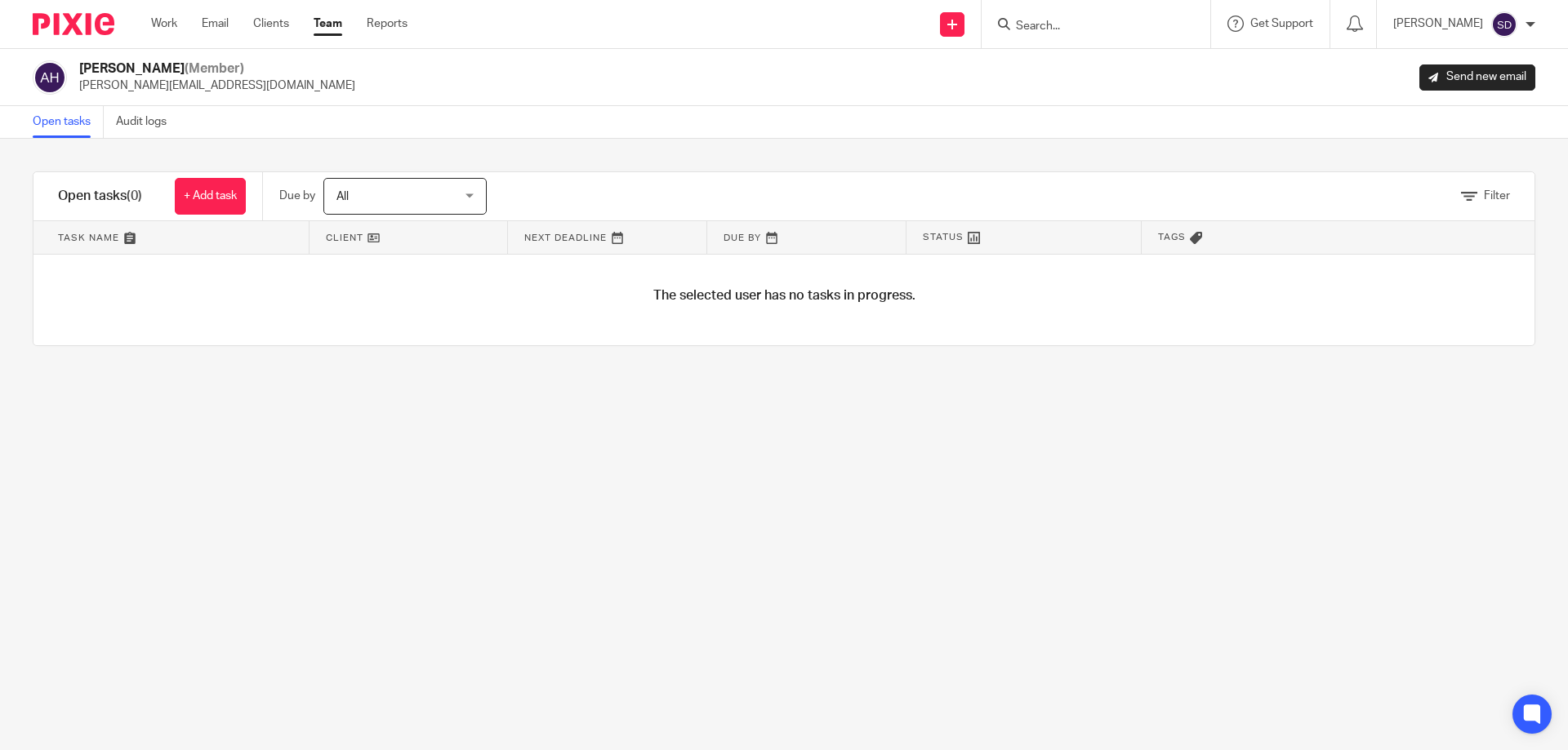
click at [334, 29] on link "Team" at bounding box center [328, 23] width 28 height 16
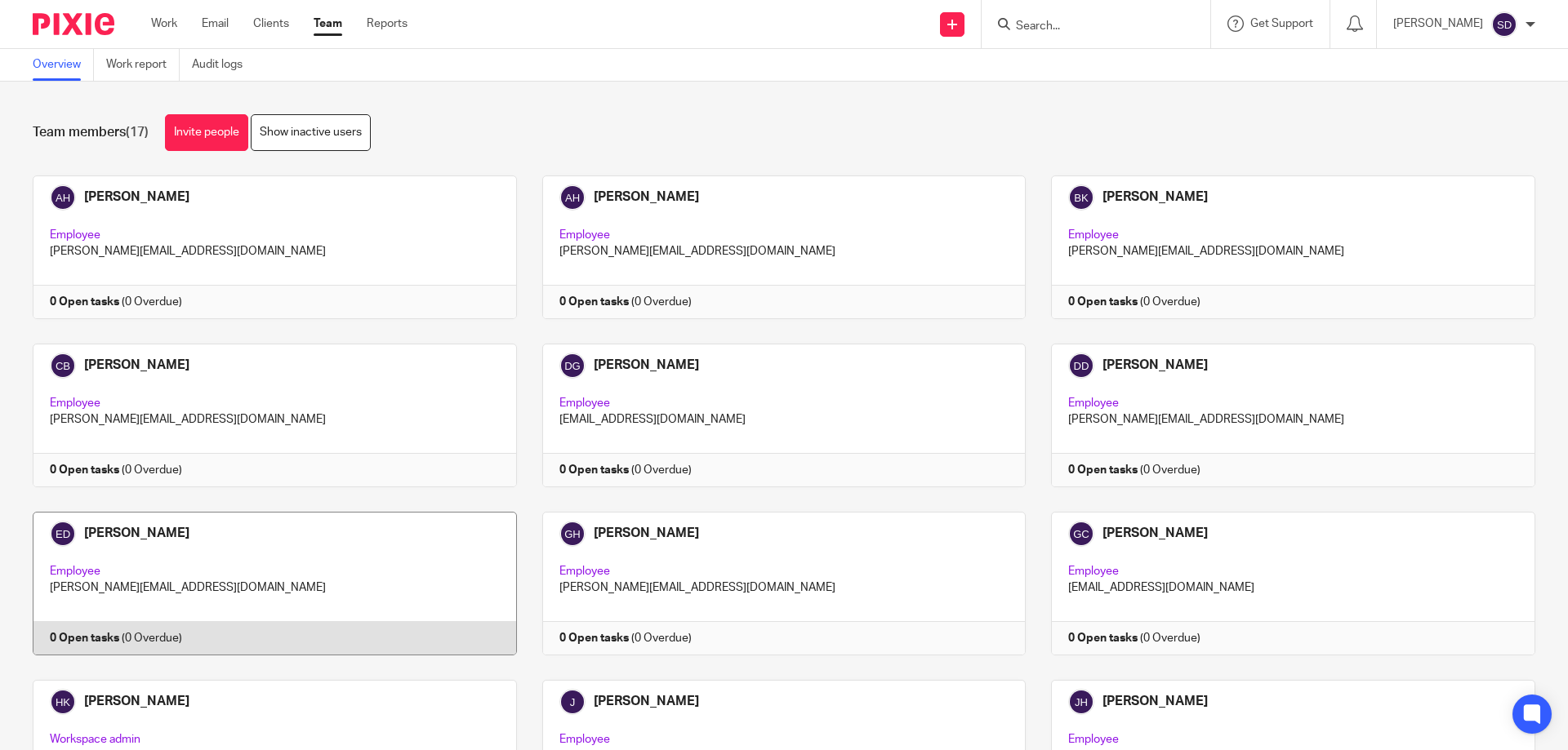
click at [332, 546] on link at bounding box center [262, 584] width 509 height 144
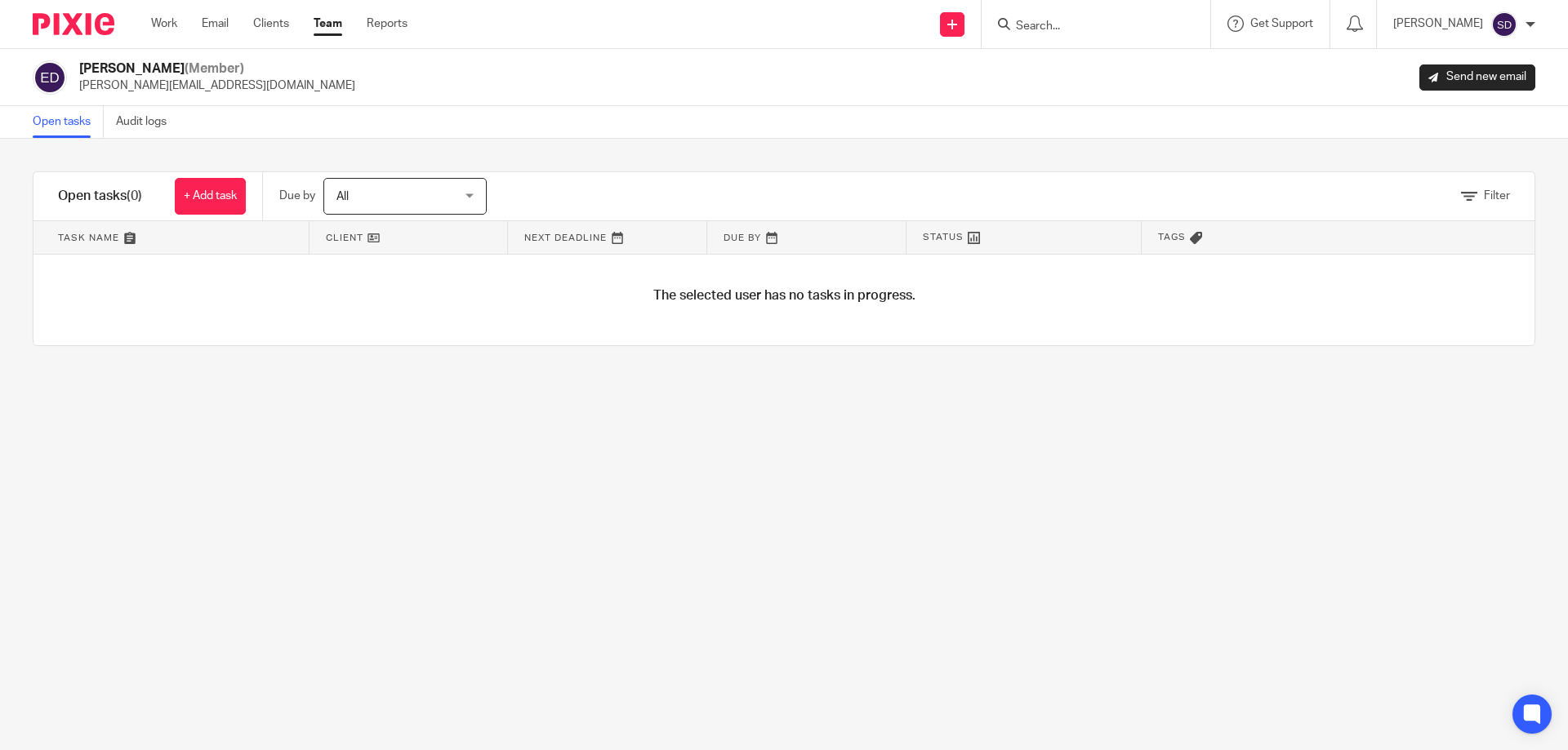
click at [80, 47] on div at bounding box center [67, 24] width 135 height 48
click at [255, 24] on link "Clients" at bounding box center [271, 23] width 36 height 16
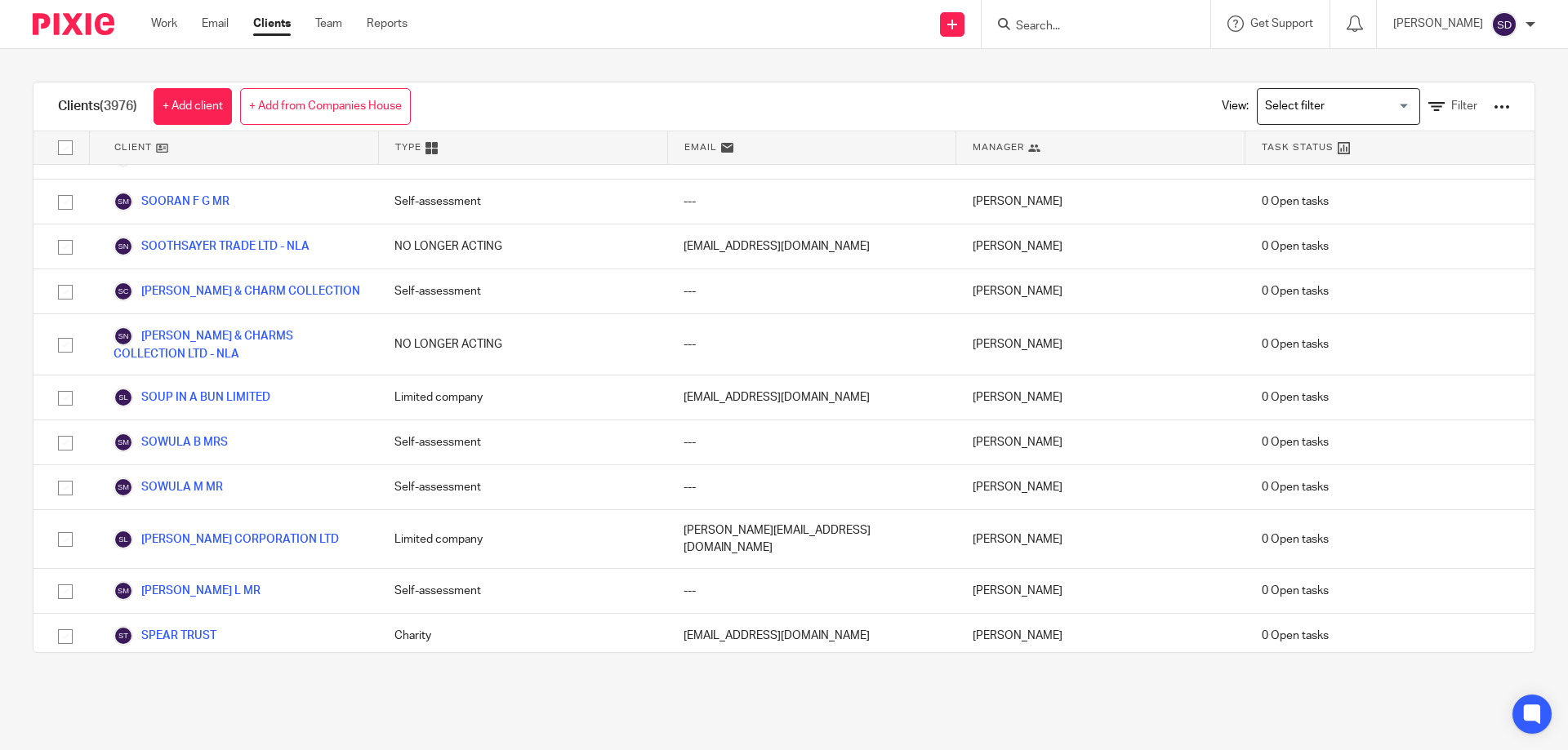
scroll to position [162783, 0]
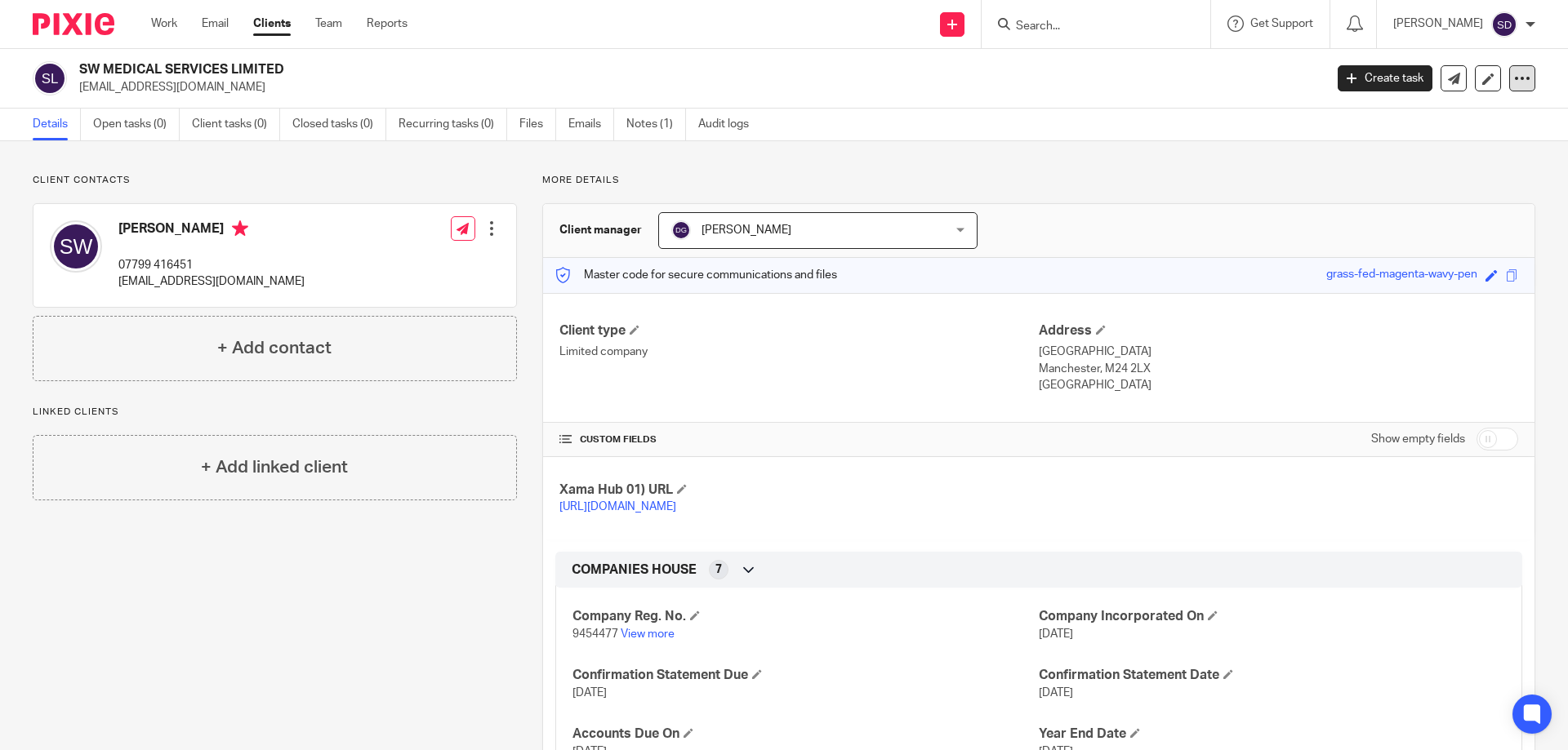
click at [1514, 80] on icon at bounding box center [1522, 78] width 16 height 16
click at [1350, 71] on link "Create task" at bounding box center [1385, 79] width 95 height 27
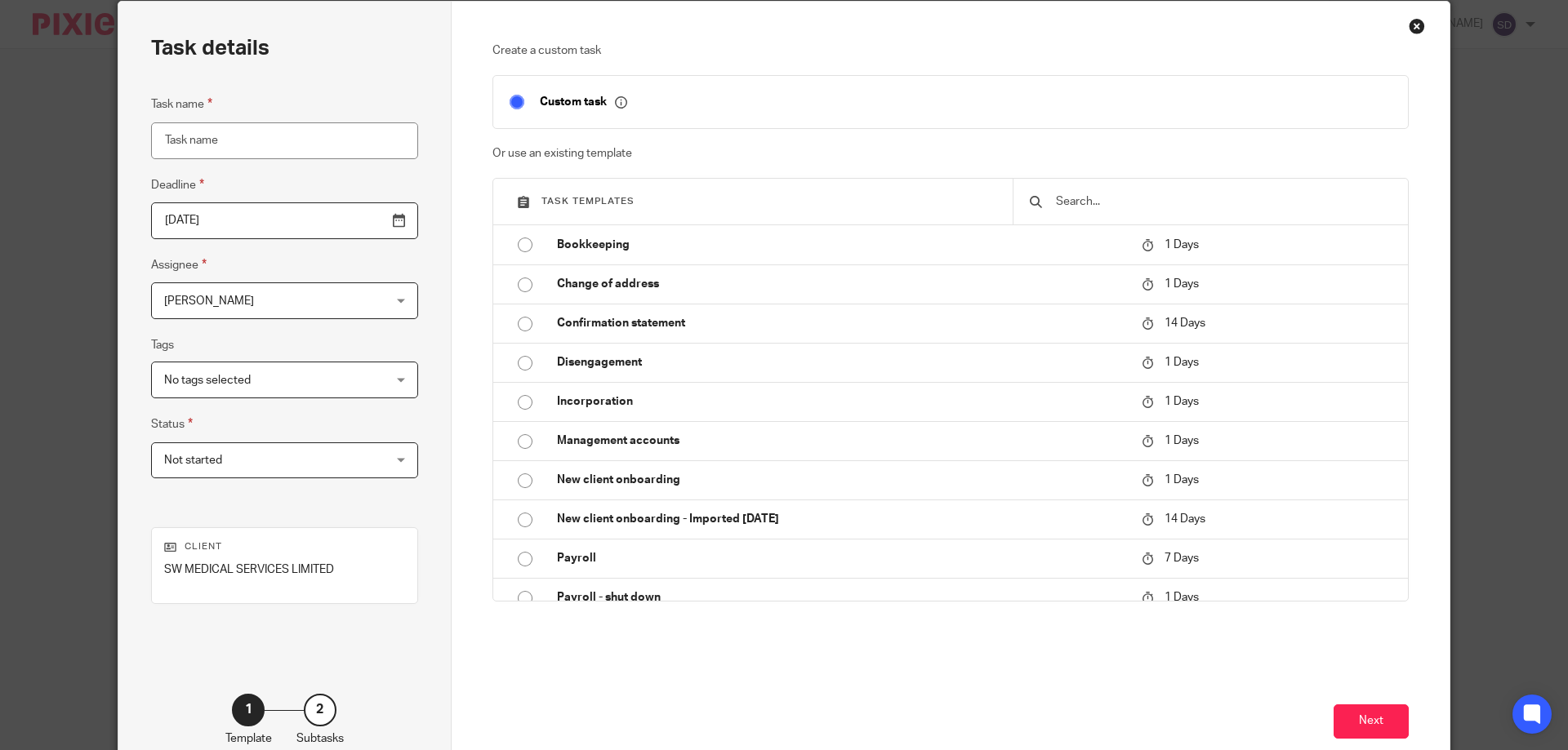
scroll to position [160, 0]
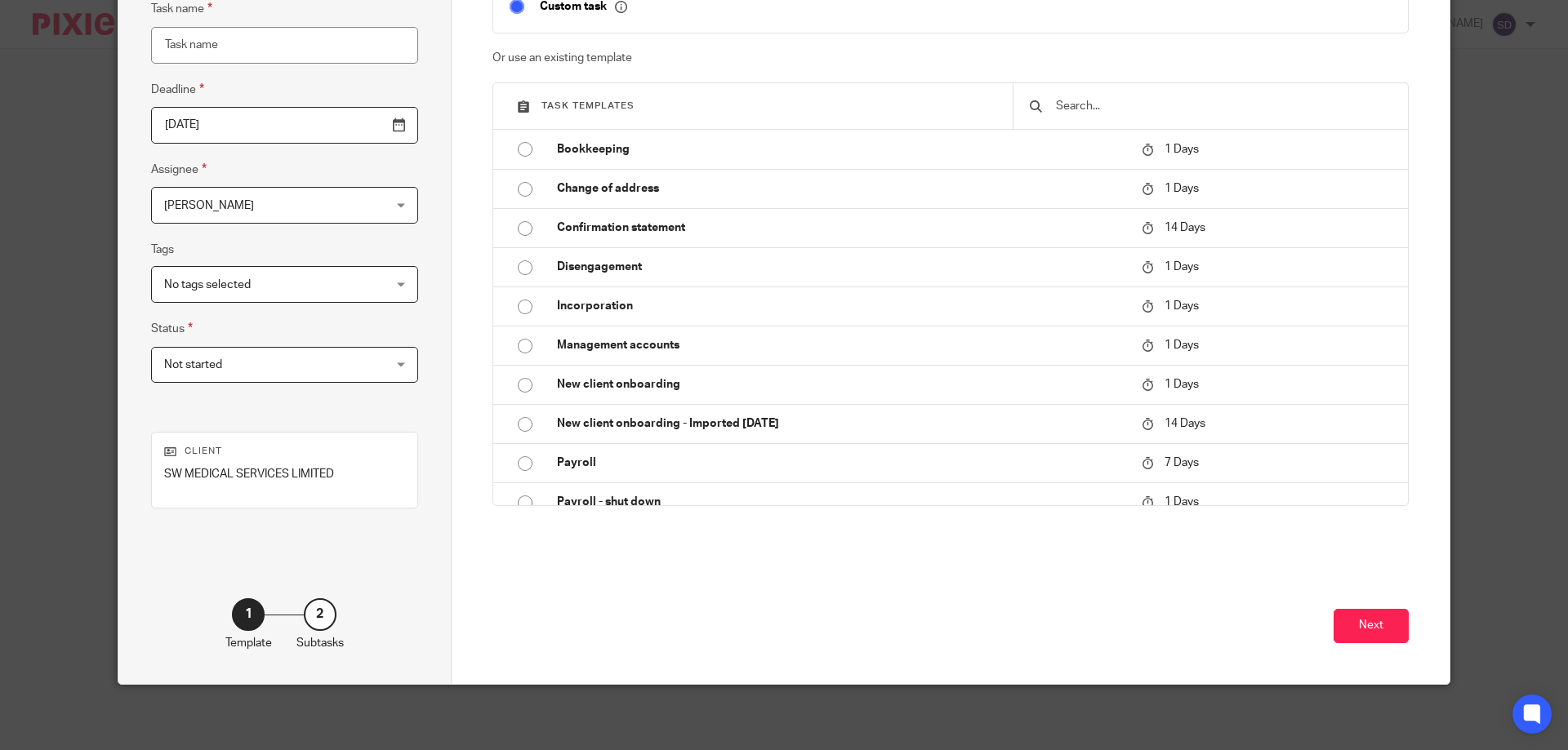
click at [309, 291] on span "No tags selected" at bounding box center [265, 284] width 203 height 34
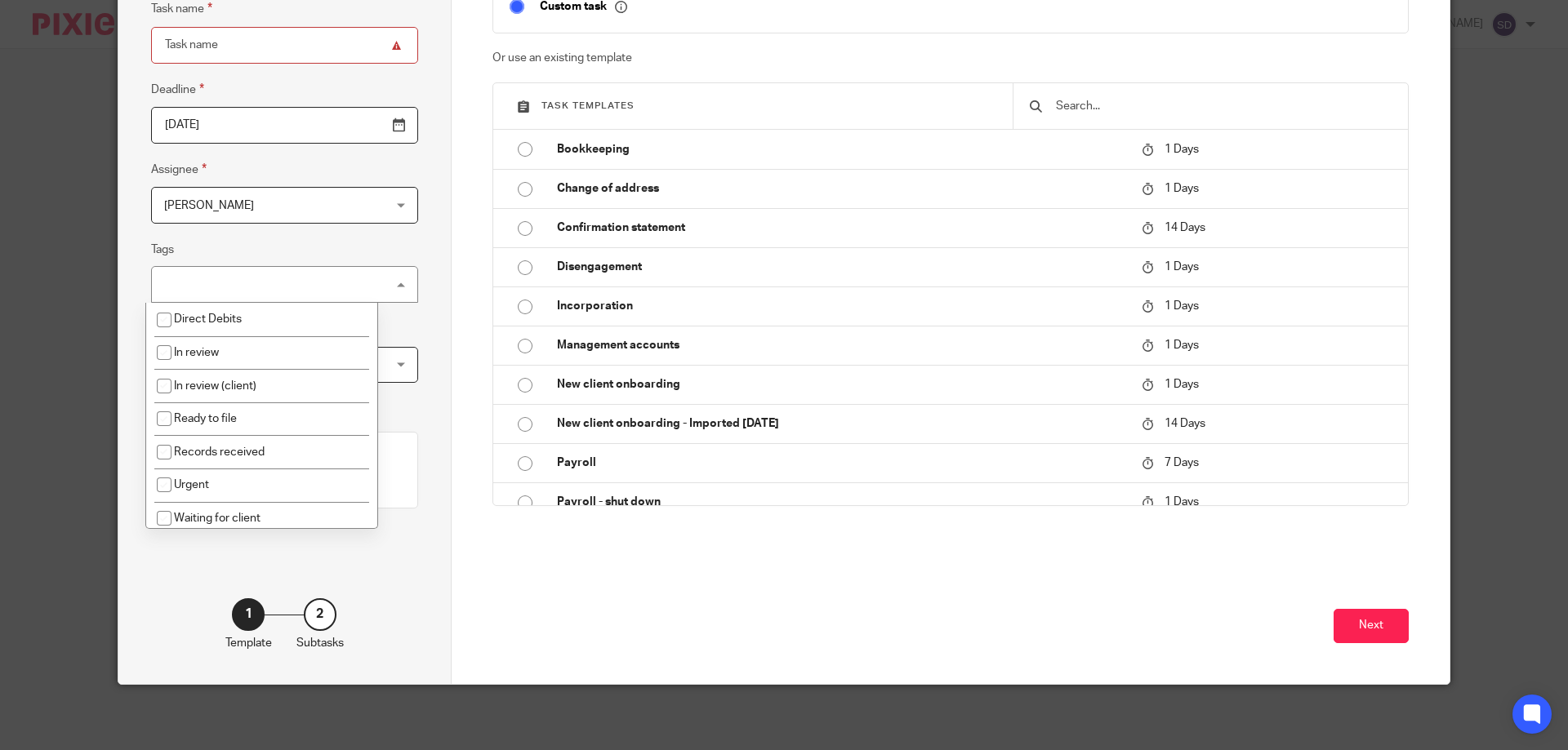
click at [309, 291] on div "No tags selected" at bounding box center [284, 284] width 267 height 37
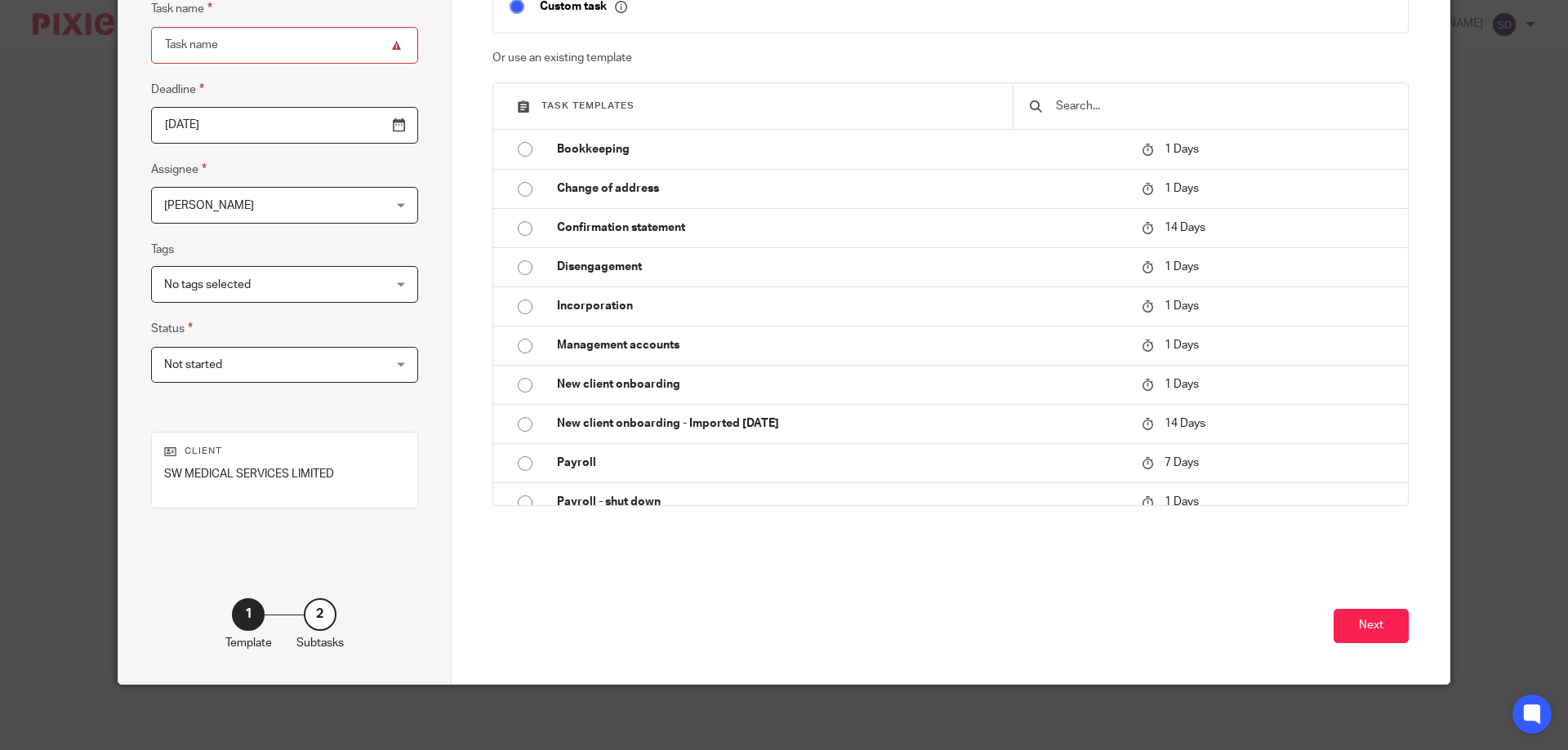
click at [306, 362] on span "Not started" at bounding box center [265, 365] width 203 height 34
click at [306, 362] on div "Not started Not started" at bounding box center [284, 365] width 267 height 37
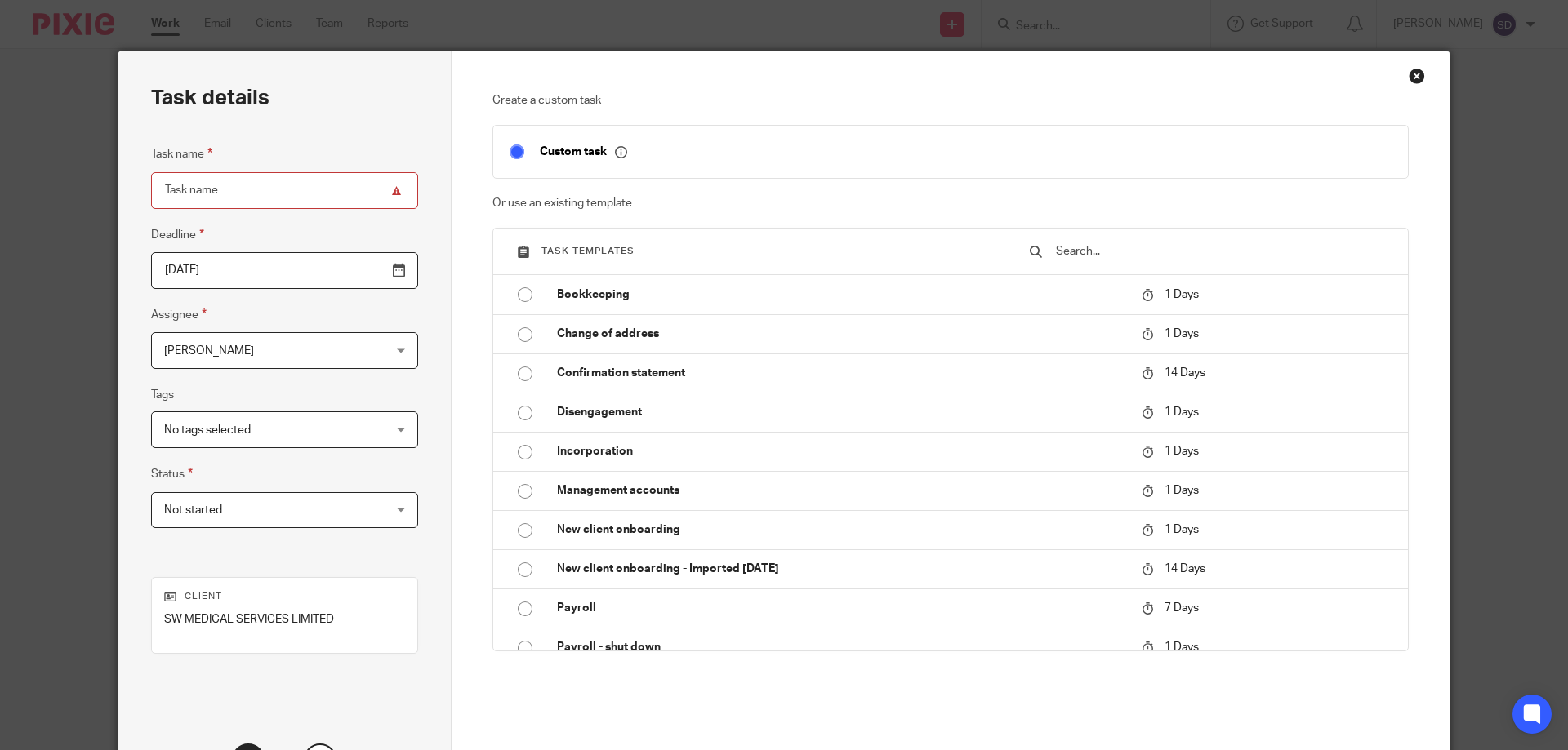
scroll to position [0, 0]
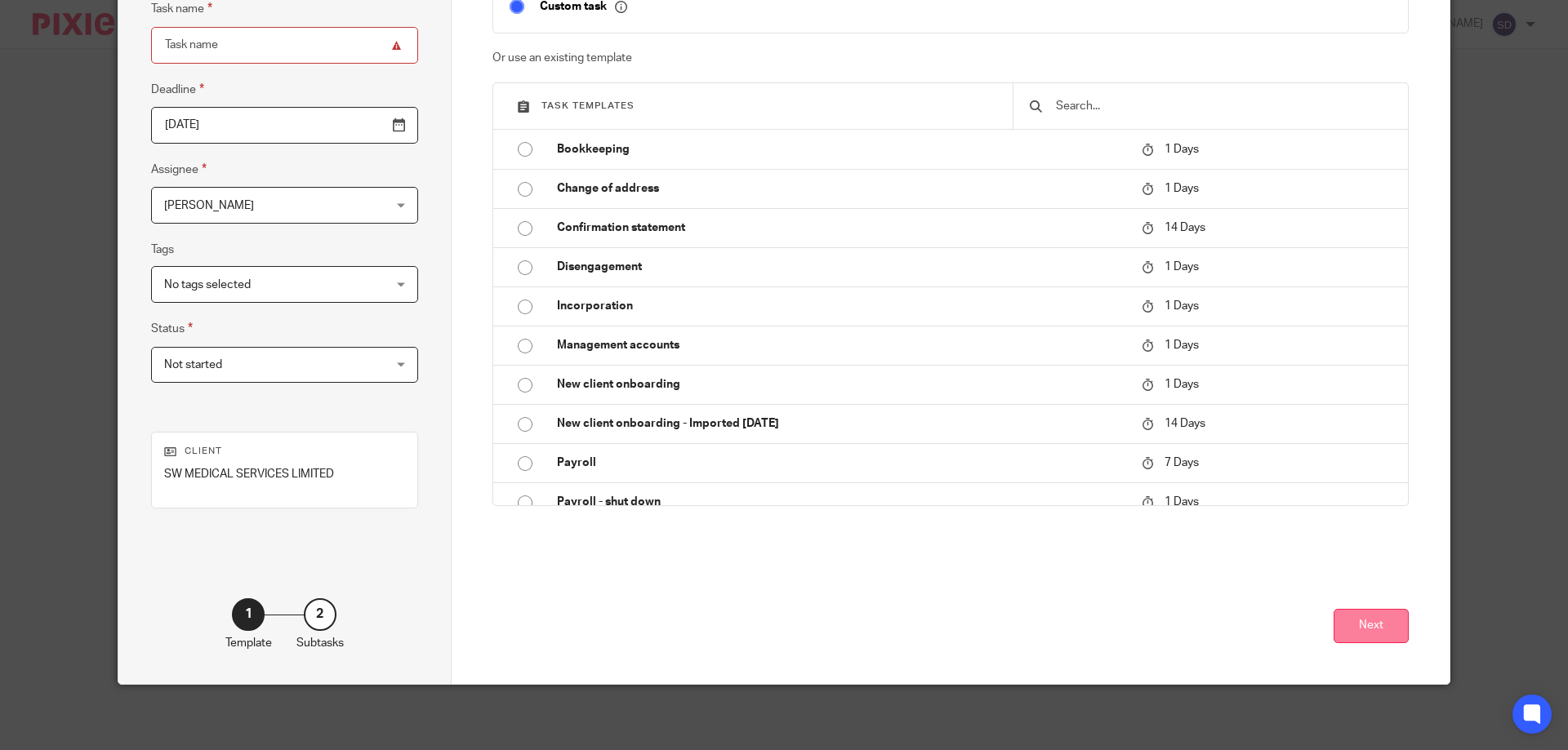
click at [1386, 615] on button "Next" at bounding box center [1370, 626] width 75 height 35
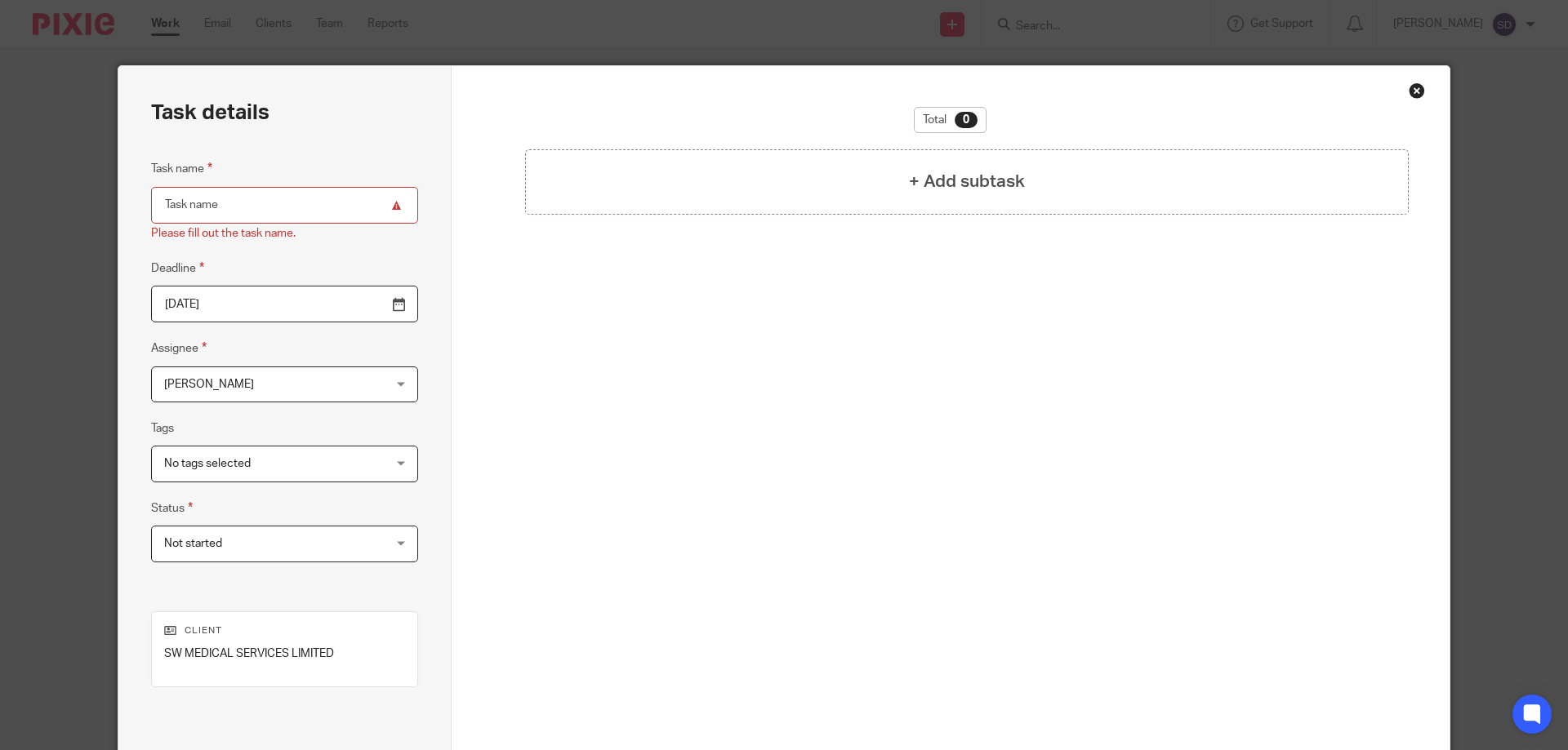
click at [1419, 93] on div "Total 0 + Add subtask Previous Create task" at bounding box center [950, 465] width 998 height 797
click at [1413, 93] on div "Close this dialog window" at bounding box center [1416, 90] width 16 height 16
